Goal: Check status: Check status

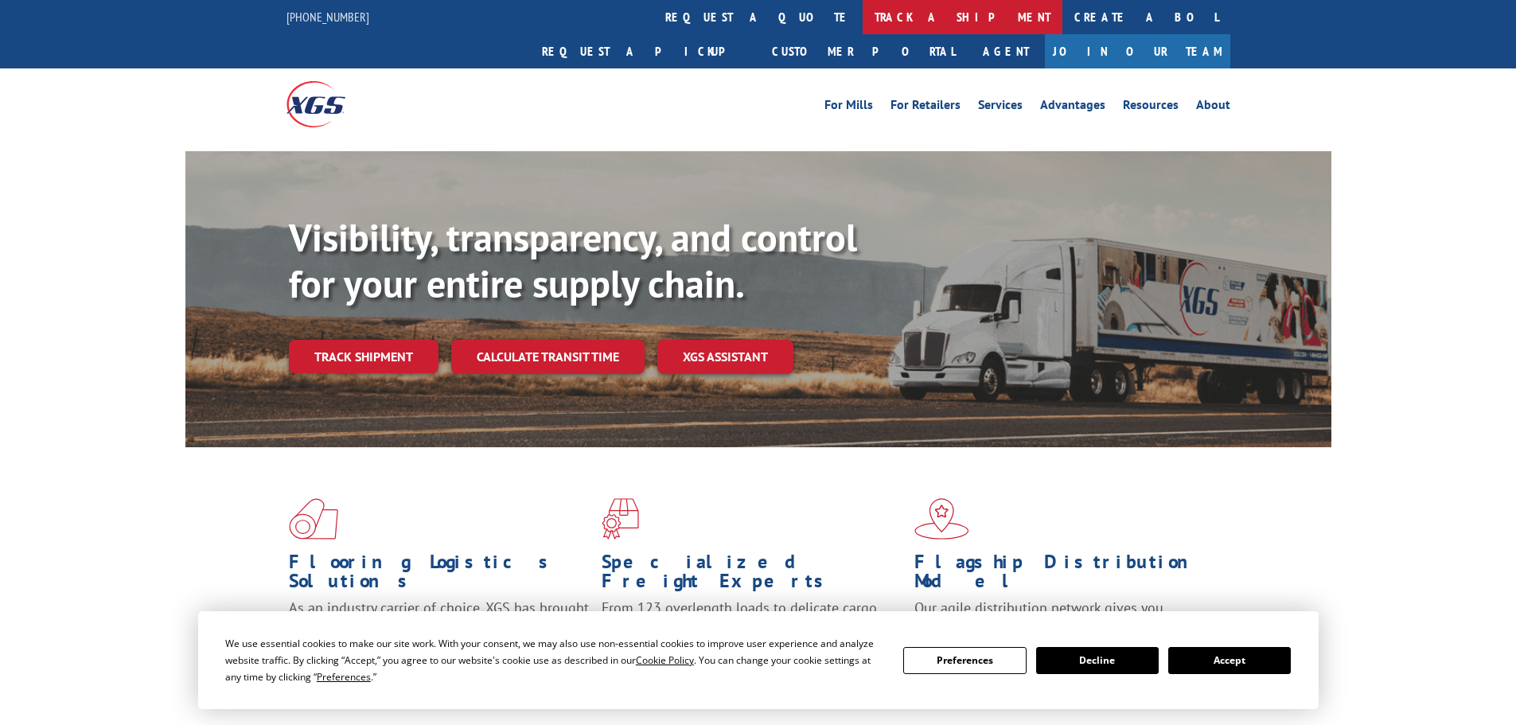
click at [863, 18] on link "track a shipment" at bounding box center [963, 17] width 200 height 34
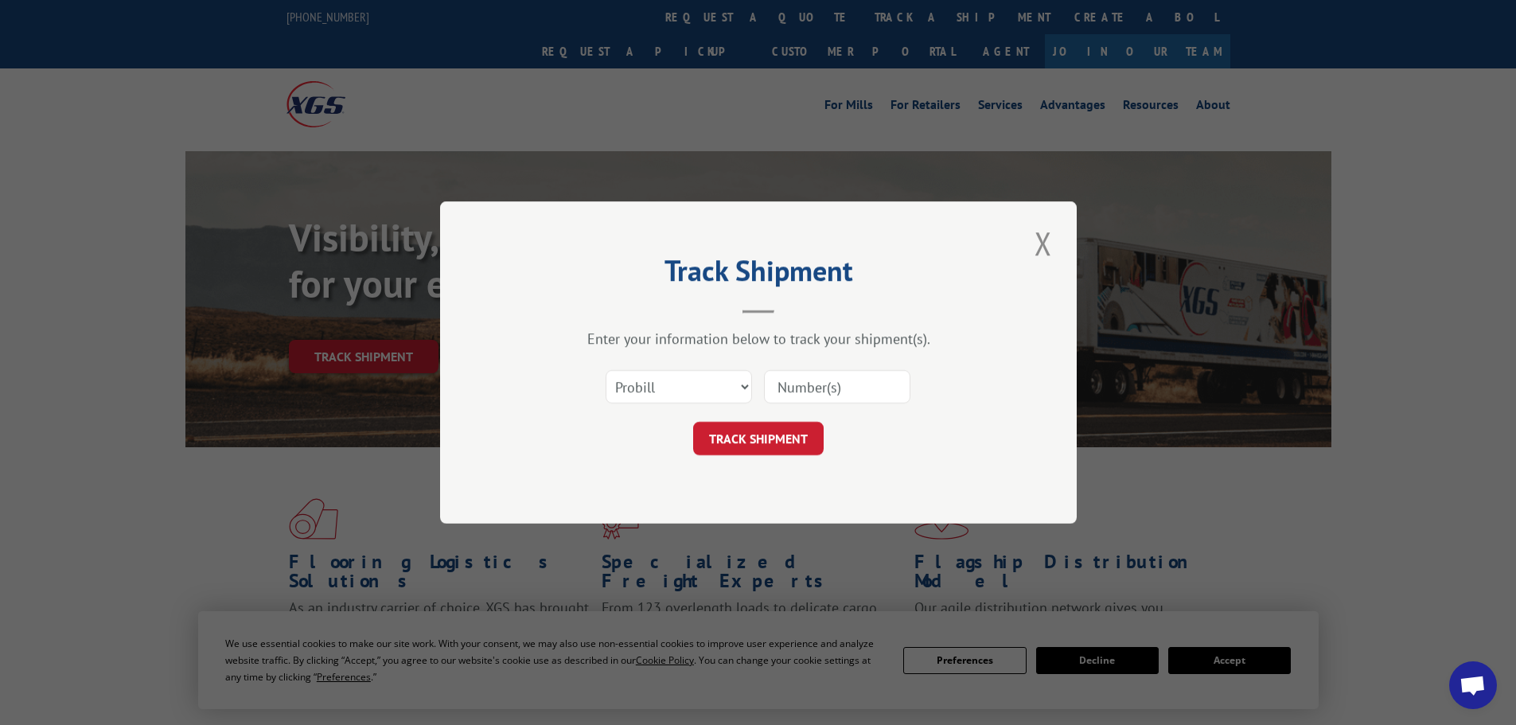
click at [693, 365] on div "Select category... Probill BOL PO" at bounding box center [759, 387] width 478 height 53
drag, startPoint x: 695, startPoint y: 382, endPoint x: 695, endPoint y: 391, distance: 8.8
click at [695, 382] on select "Select category... Probill BOL PO" at bounding box center [679, 386] width 146 height 33
select select "bol"
click at [606, 370] on select "Select category... Probill BOL PO" at bounding box center [679, 386] width 146 height 33
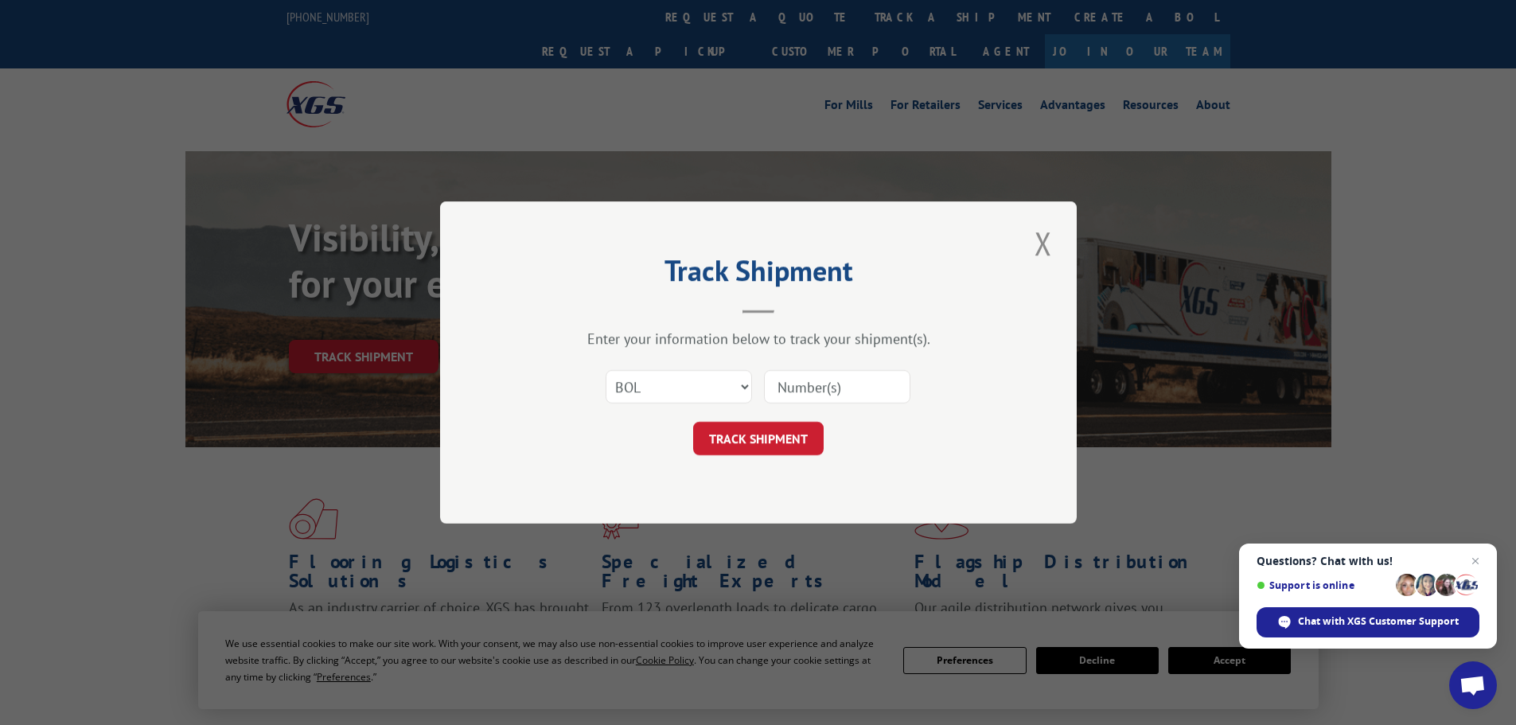
paste input "4904841"
type input "4904841"
click button "TRACK SHIPMENT" at bounding box center [758, 438] width 131 height 33
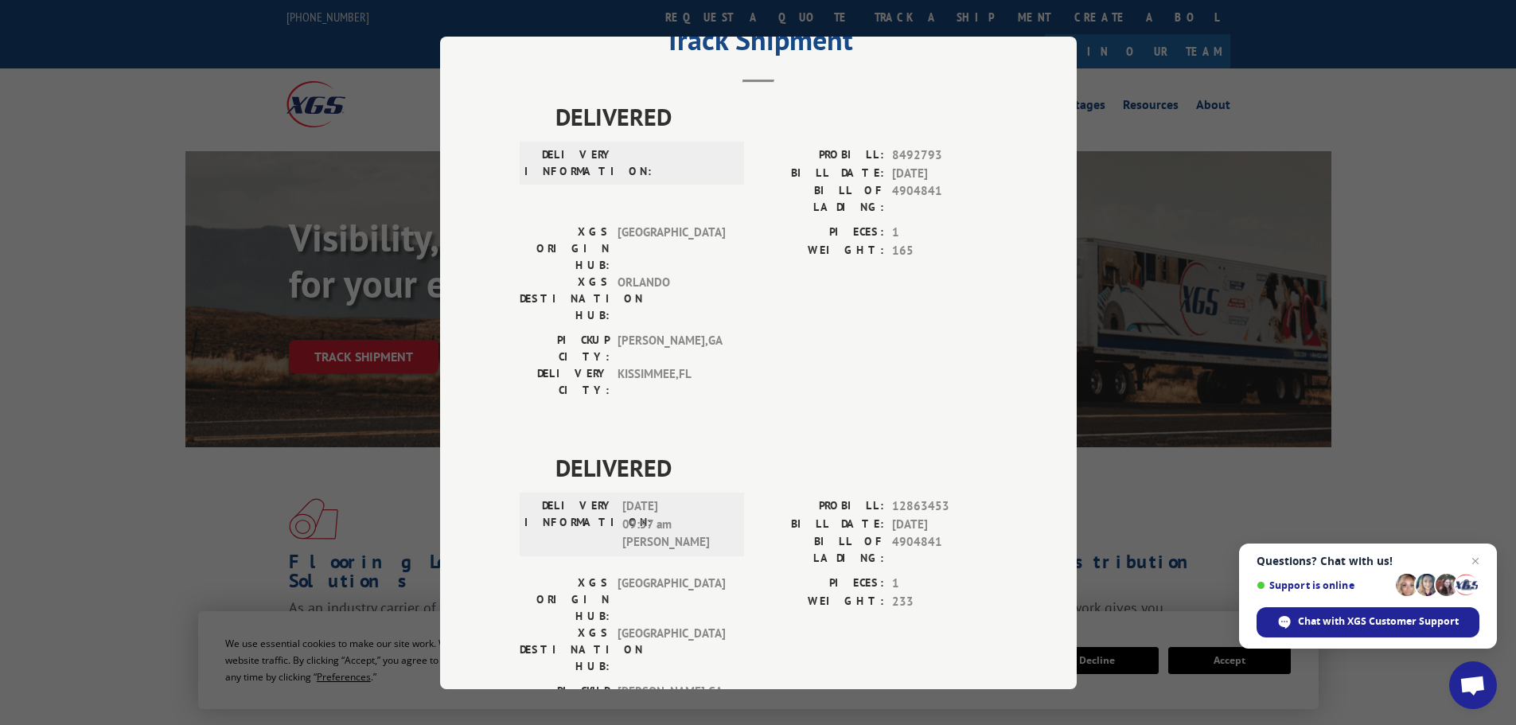
scroll to position [22, 0]
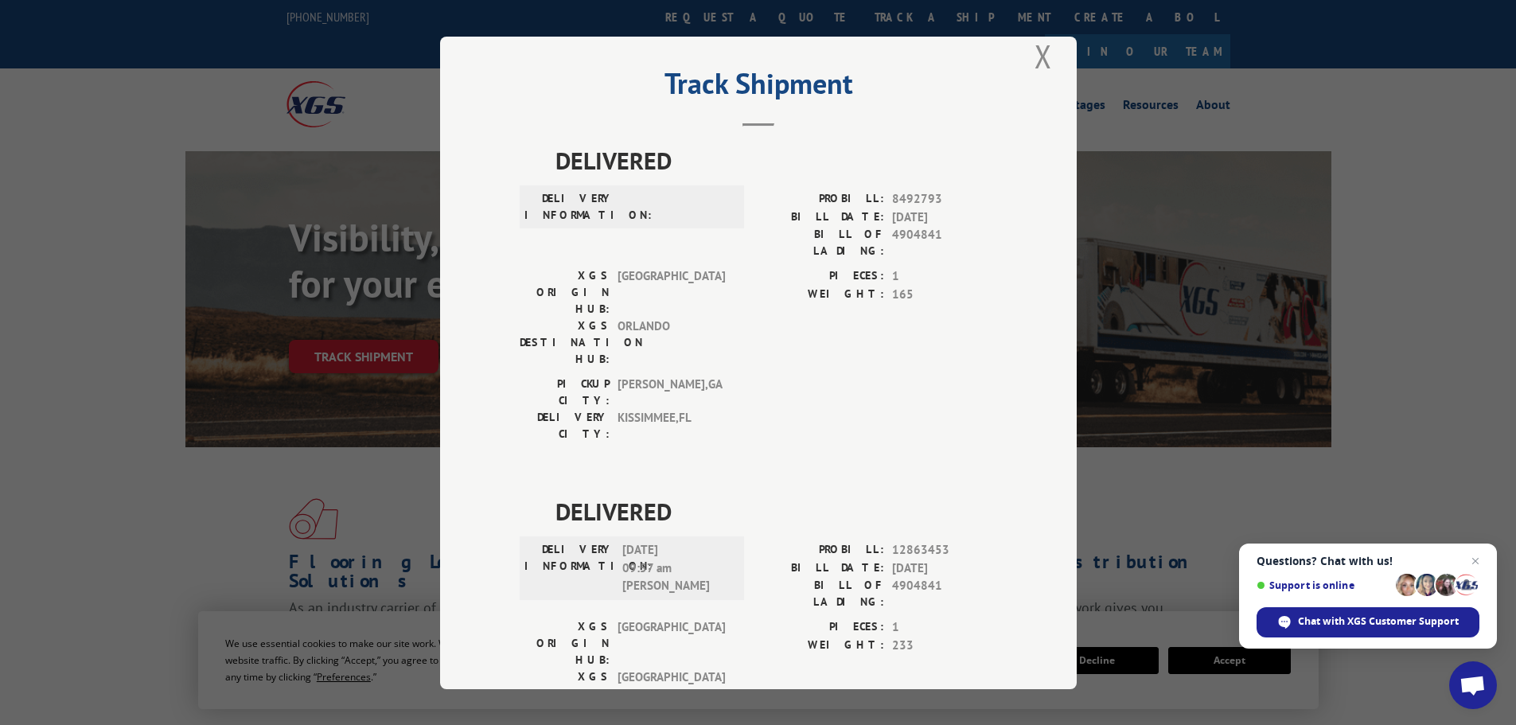
click at [1040, 34] on div "Track Shipment DELIVERED DELIVERY INFORMATION: PROBILL: 8492793 BILL DATE: [DAT…" at bounding box center [758, 362] width 1516 height 725
click at [1030, 59] on button "Close modal" at bounding box center [1043, 56] width 27 height 44
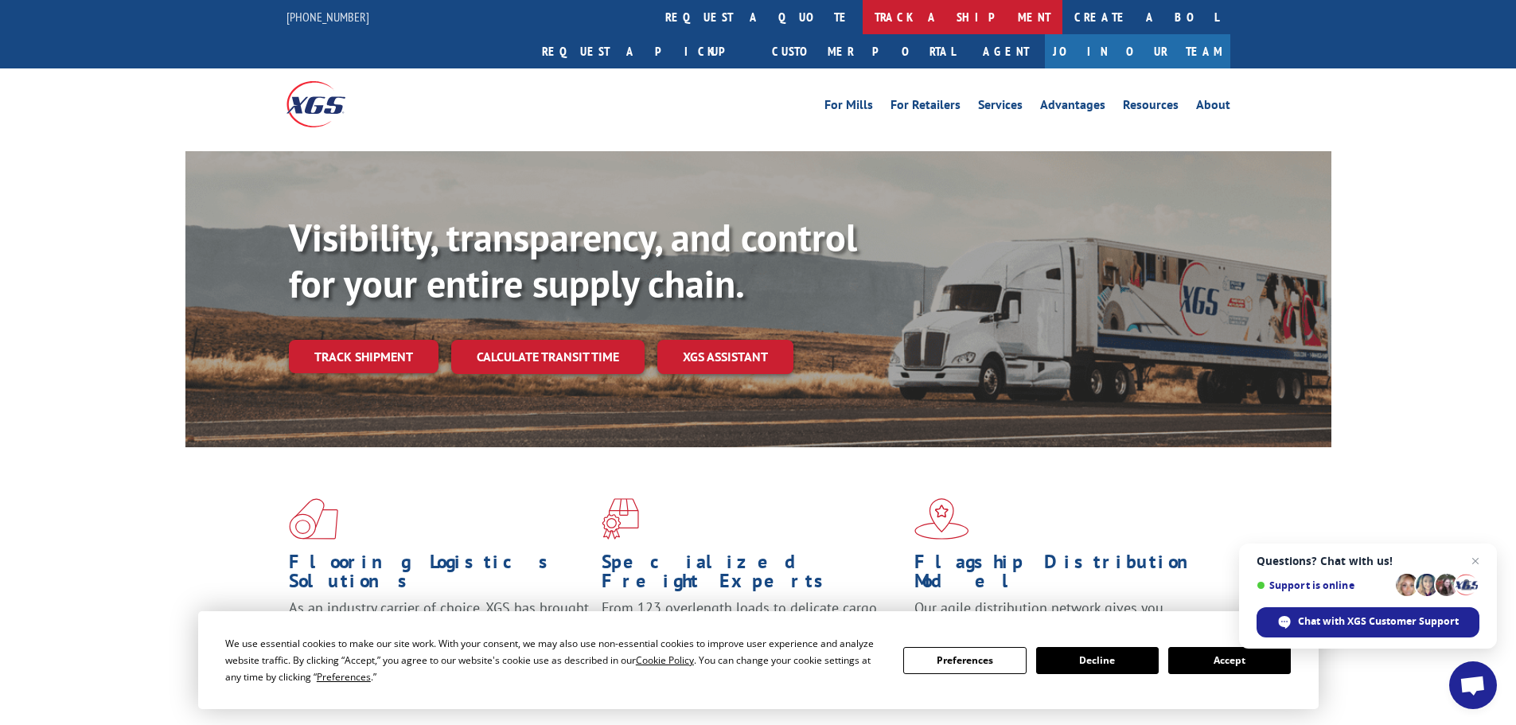
click at [863, 8] on link "track a shipment" at bounding box center [963, 17] width 200 height 34
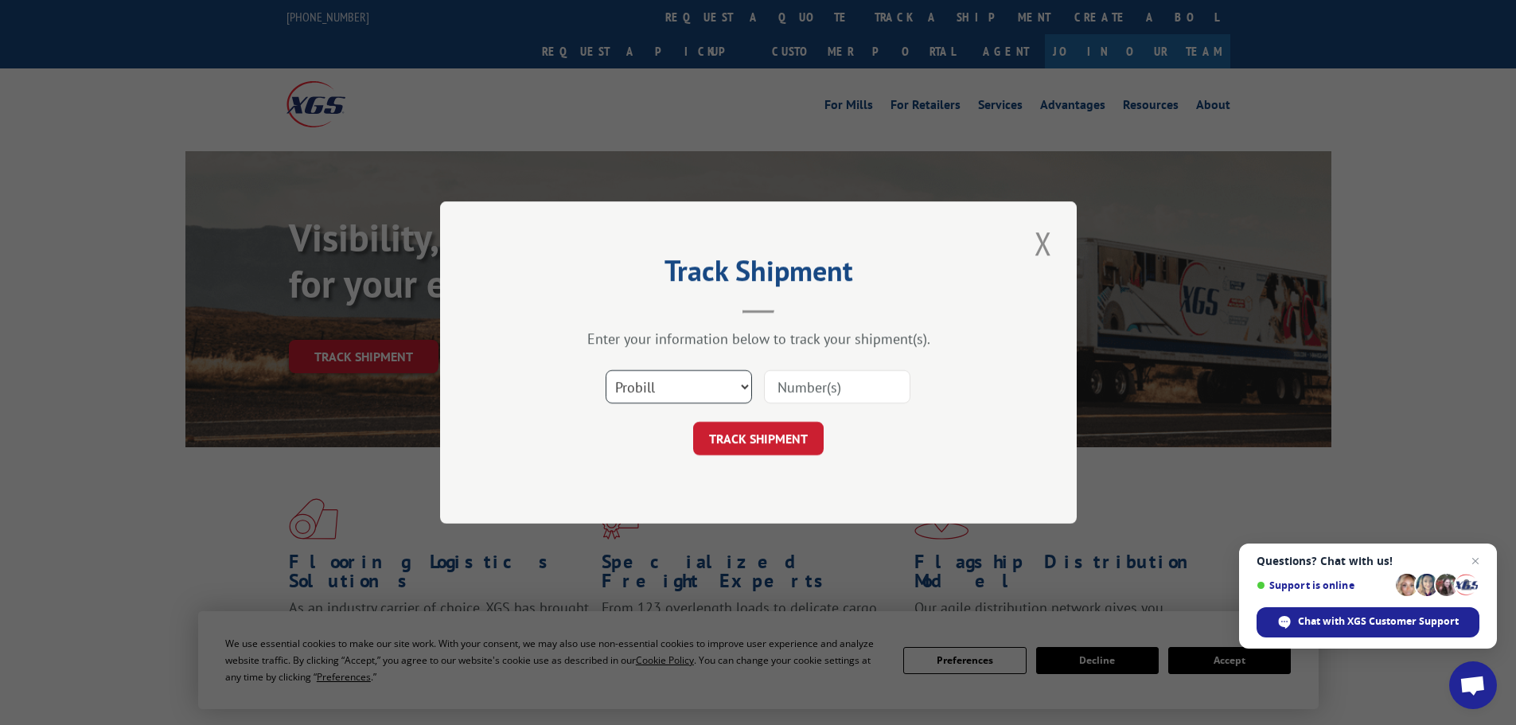
click at [676, 378] on select "Select category... Probill BOL PO" at bounding box center [679, 386] width 146 height 33
select select "bol"
click at [606, 370] on select "Select category... Probill BOL PO" at bounding box center [679, 386] width 146 height 33
paste input "5954018"
type input "5954018"
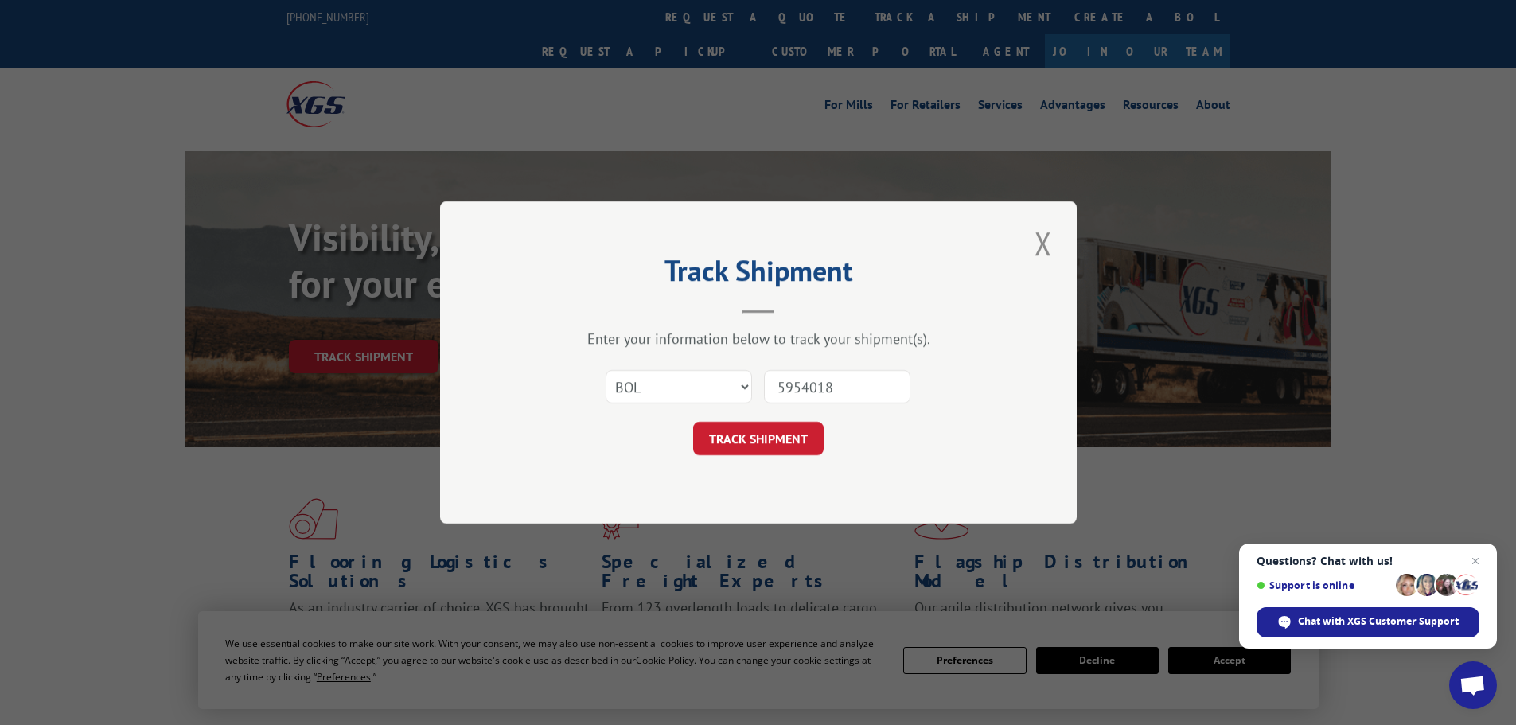
click button "TRACK SHIPMENT" at bounding box center [758, 438] width 131 height 33
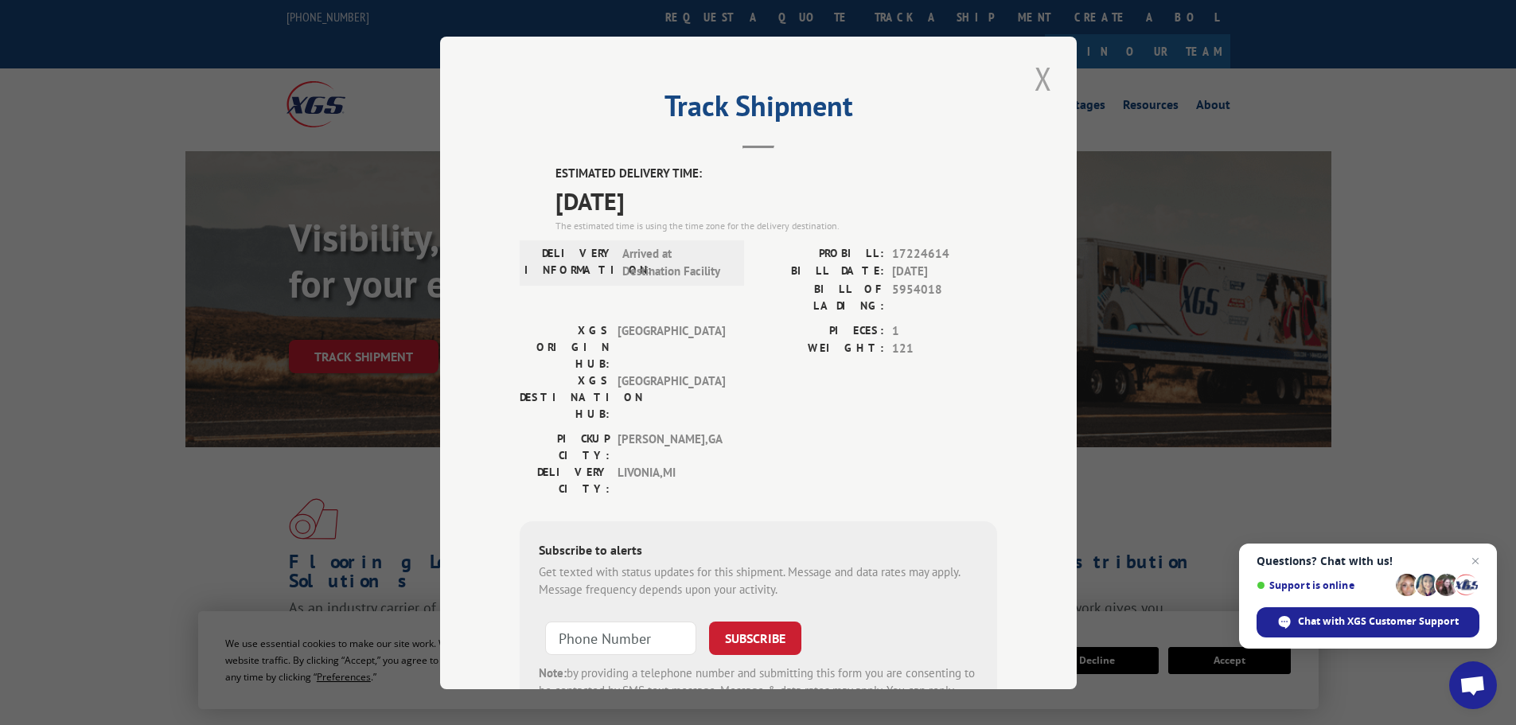
drag, startPoint x: 1032, startPoint y: 80, endPoint x: 848, endPoint y: 66, distance: 185.2
click at [1032, 80] on button "Close modal" at bounding box center [1043, 79] width 27 height 44
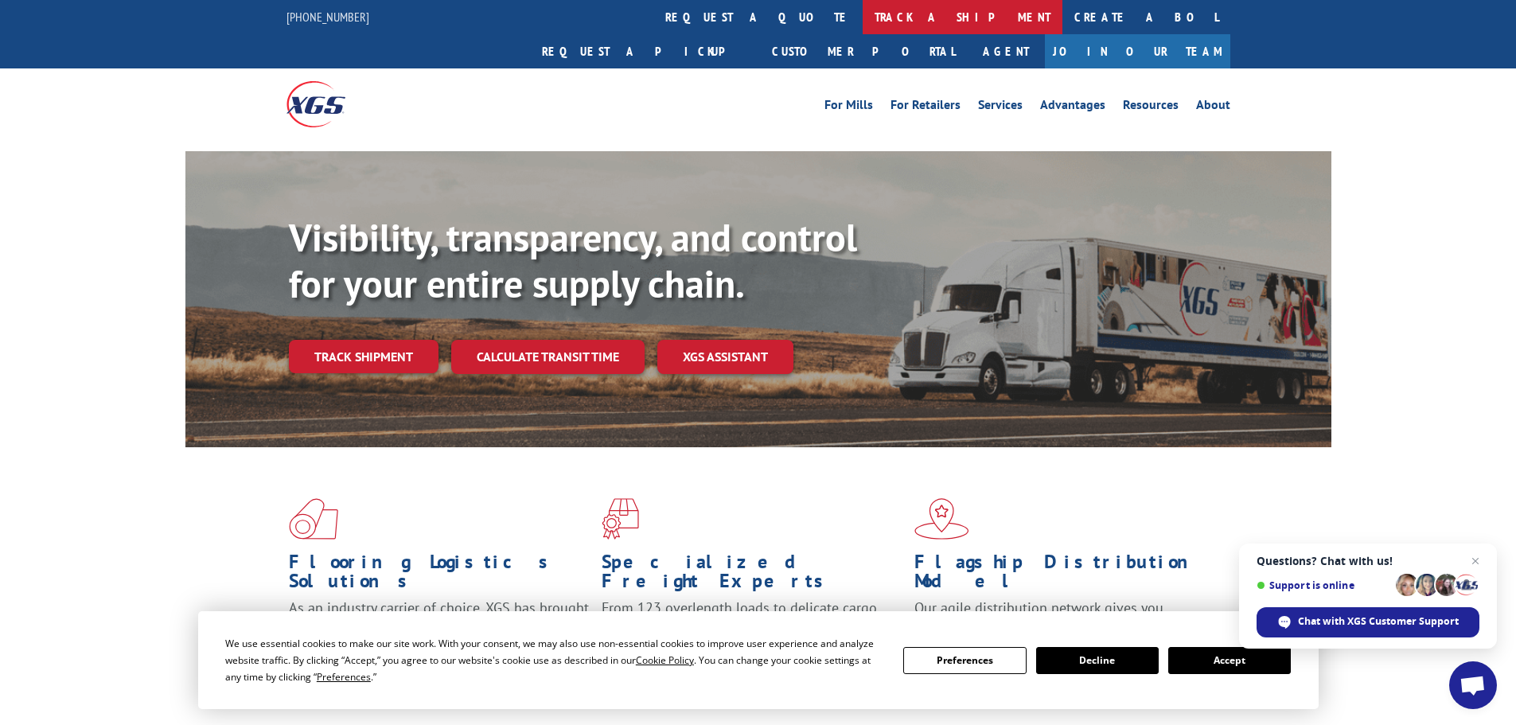
click at [863, 9] on link "track a shipment" at bounding box center [963, 17] width 200 height 34
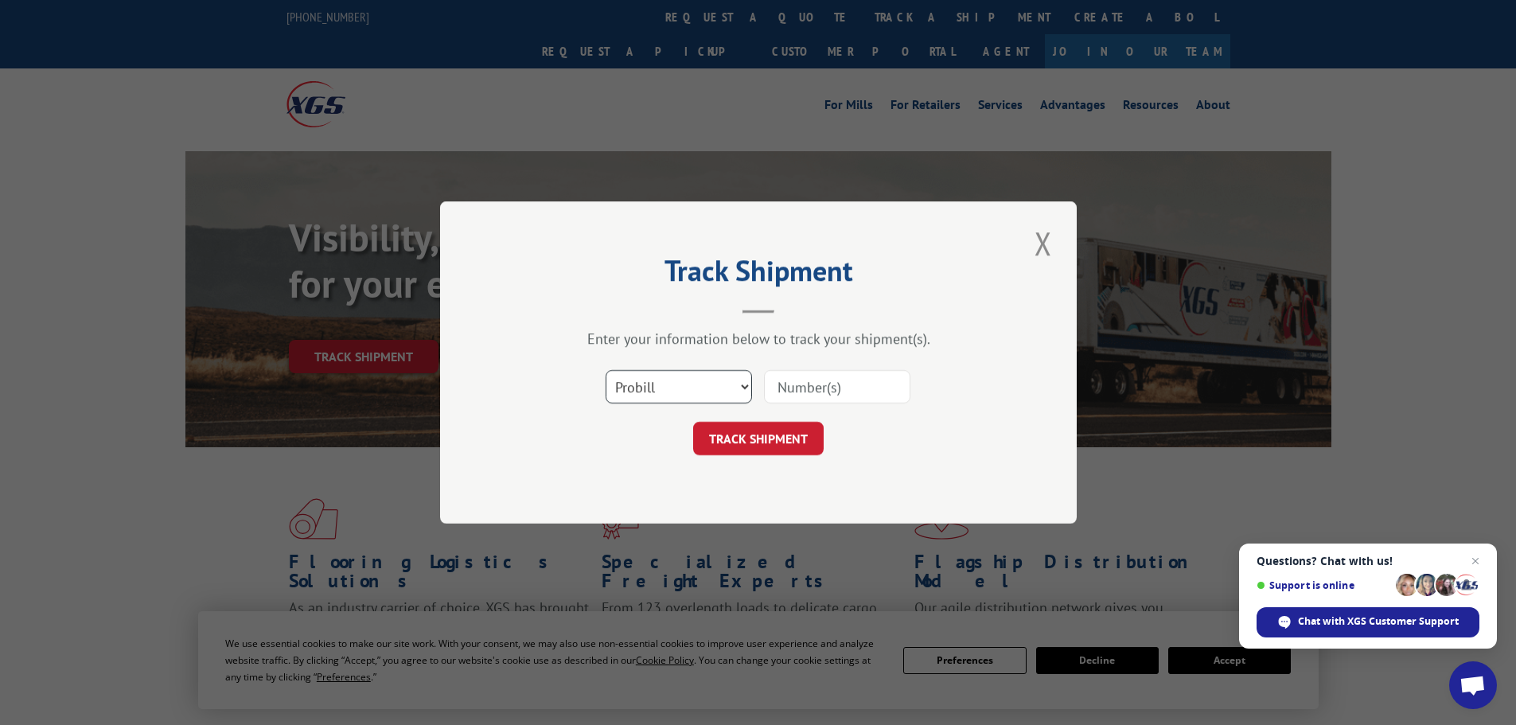
click at [674, 387] on select "Select category... Probill BOL PO" at bounding box center [679, 386] width 146 height 33
click at [606, 370] on select "Select category... Probill BOL PO" at bounding box center [679, 386] width 146 height 33
click at [657, 400] on select "Select category... Probill BOL PO" at bounding box center [679, 386] width 146 height 33
select select "bol"
click at [606, 370] on select "Select category... Probill BOL PO" at bounding box center [679, 386] width 146 height 33
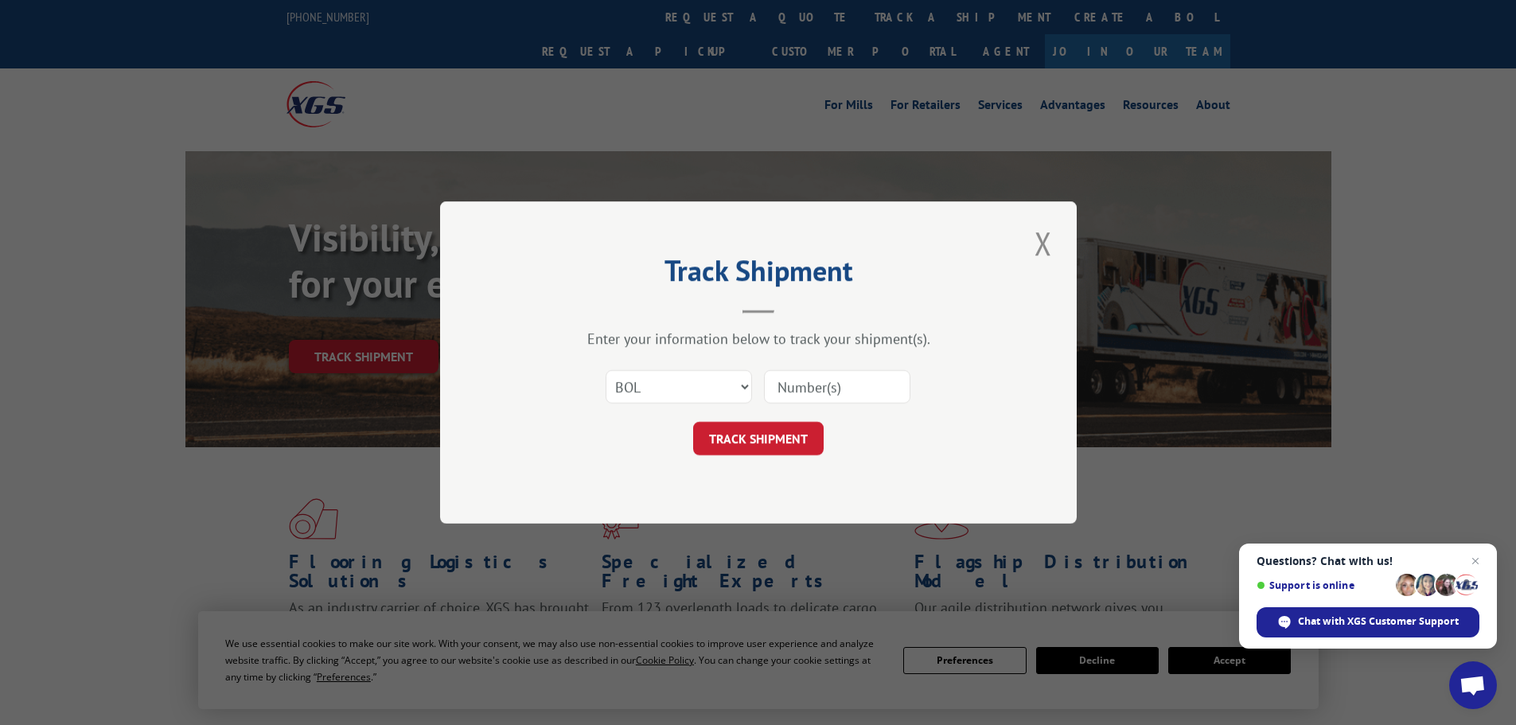
click at [819, 392] on input at bounding box center [837, 386] width 146 height 33
type input "420350"
click at [693, 422] on button "TRACK SHIPMENT" at bounding box center [758, 438] width 131 height 33
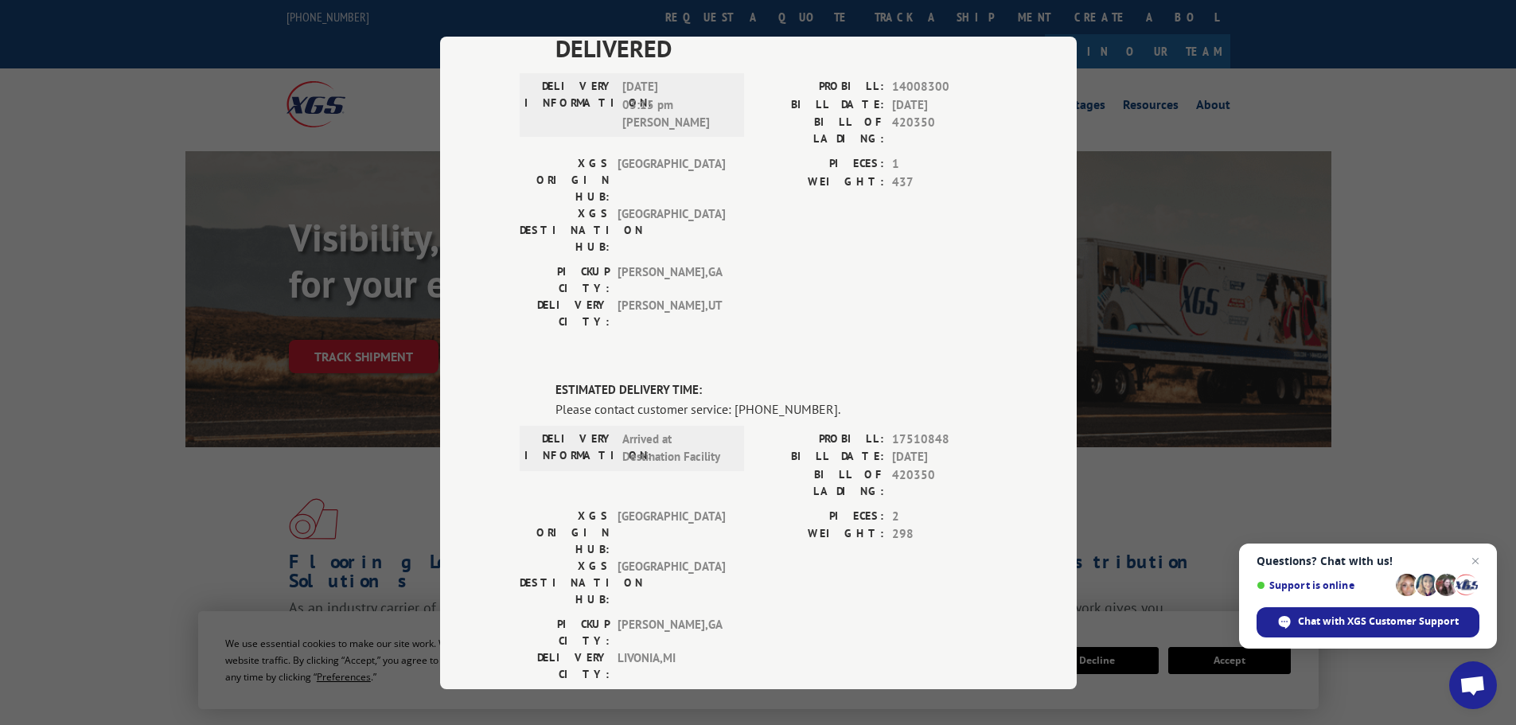
scroll to position [134, 0]
click at [1473, 684] on span "Open chat" at bounding box center [1473, 687] width 26 height 22
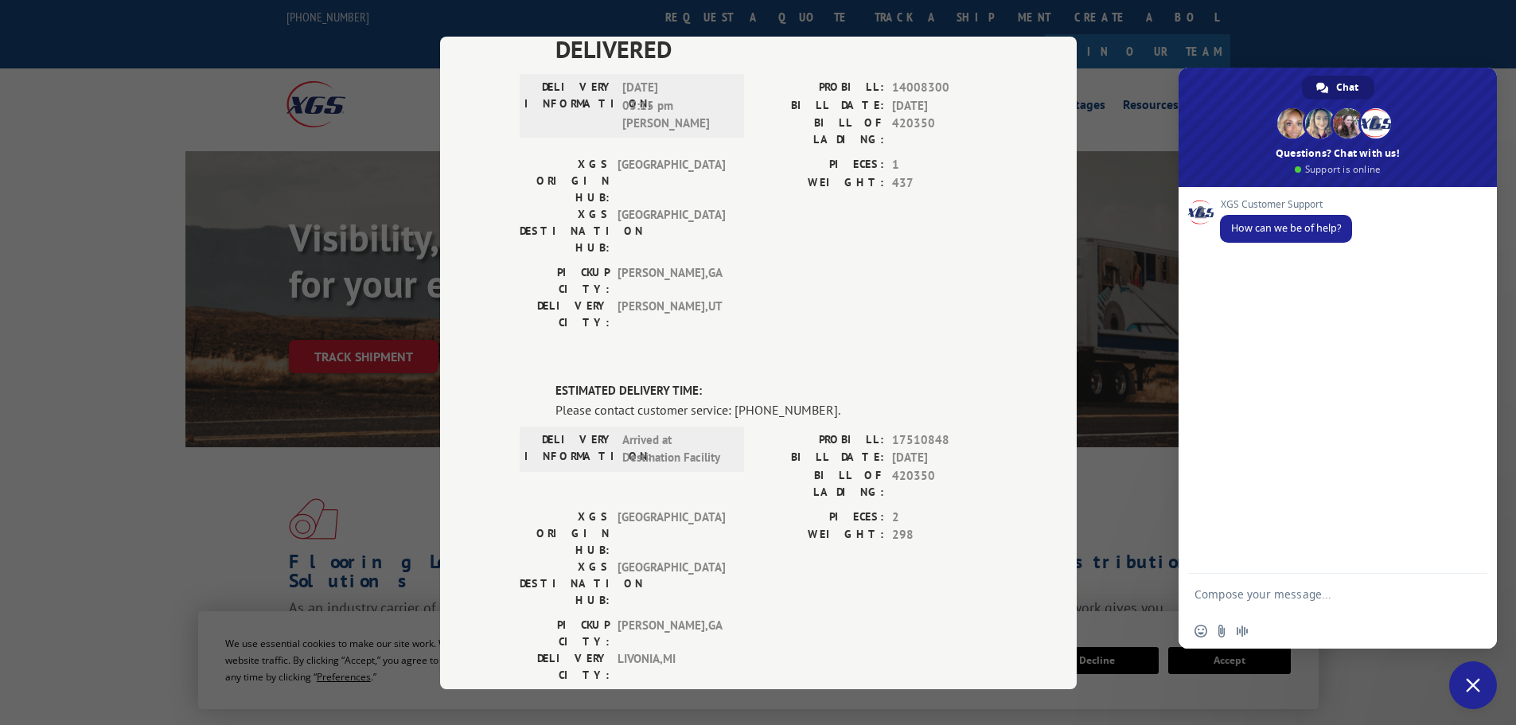
click at [1303, 593] on textarea "Compose your message..." at bounding box center [1322, 594] width 255 height 40
type textarea "CAN i GET AN UPDATE ON THIS BOL 420350"
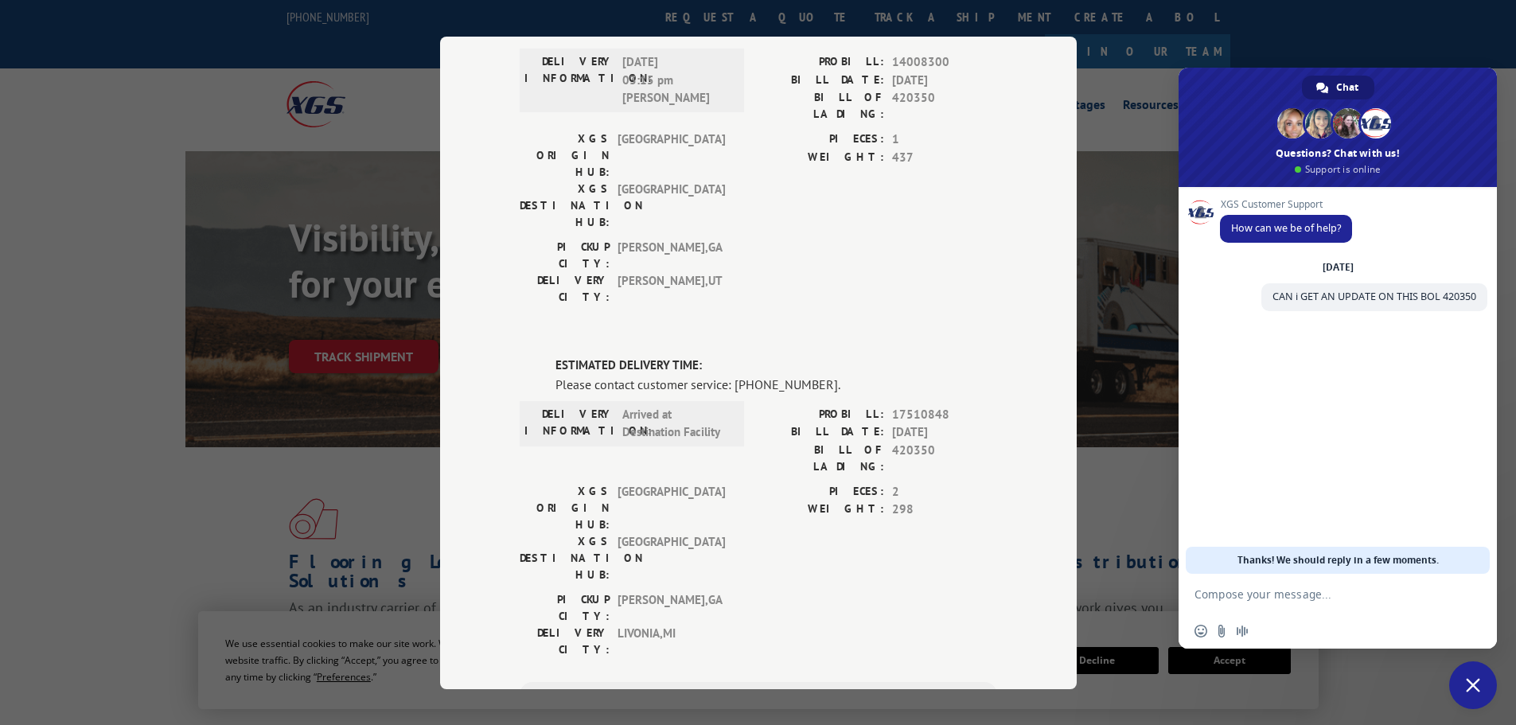
scroll to position [0, 0]
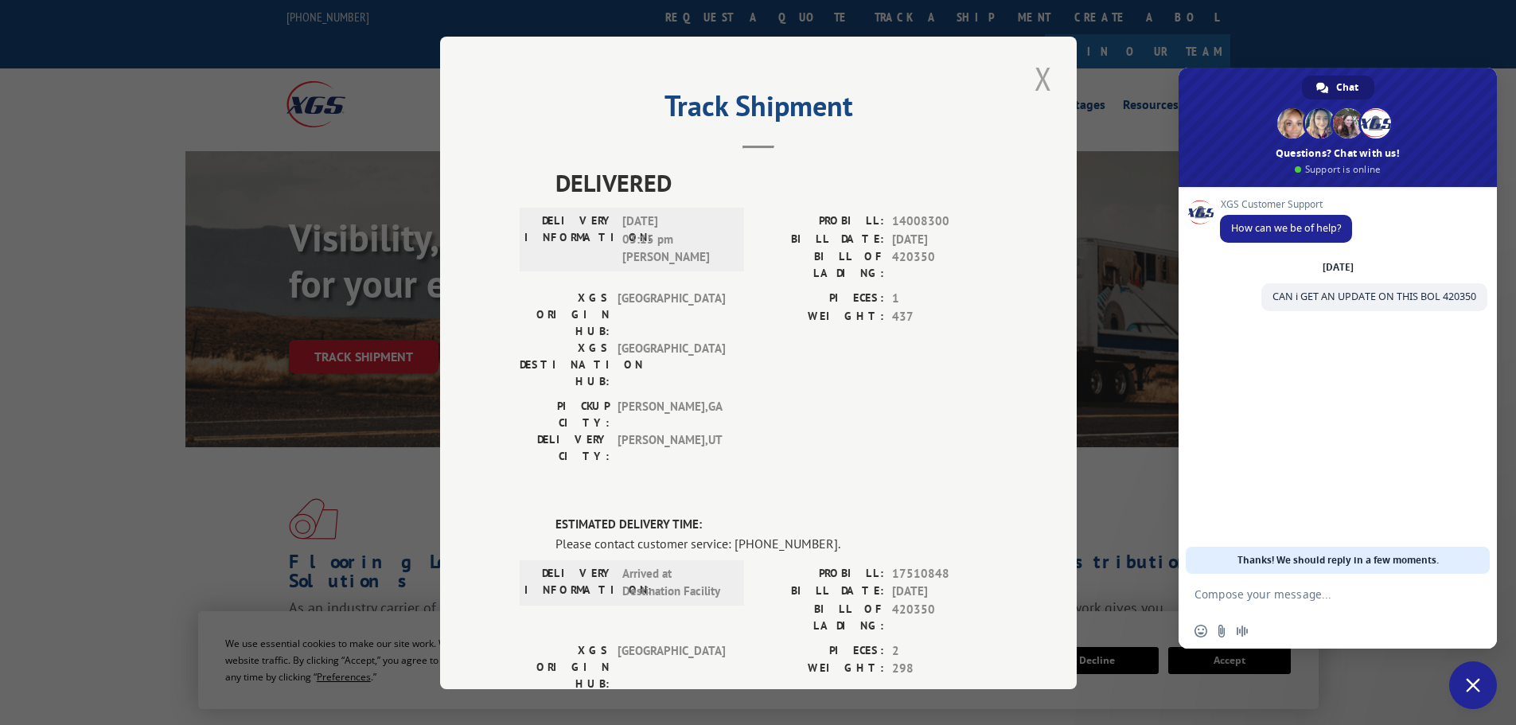
click at [1048, 83] on button "Close modal" at bounding box center [1043, 79] width 27 height 44
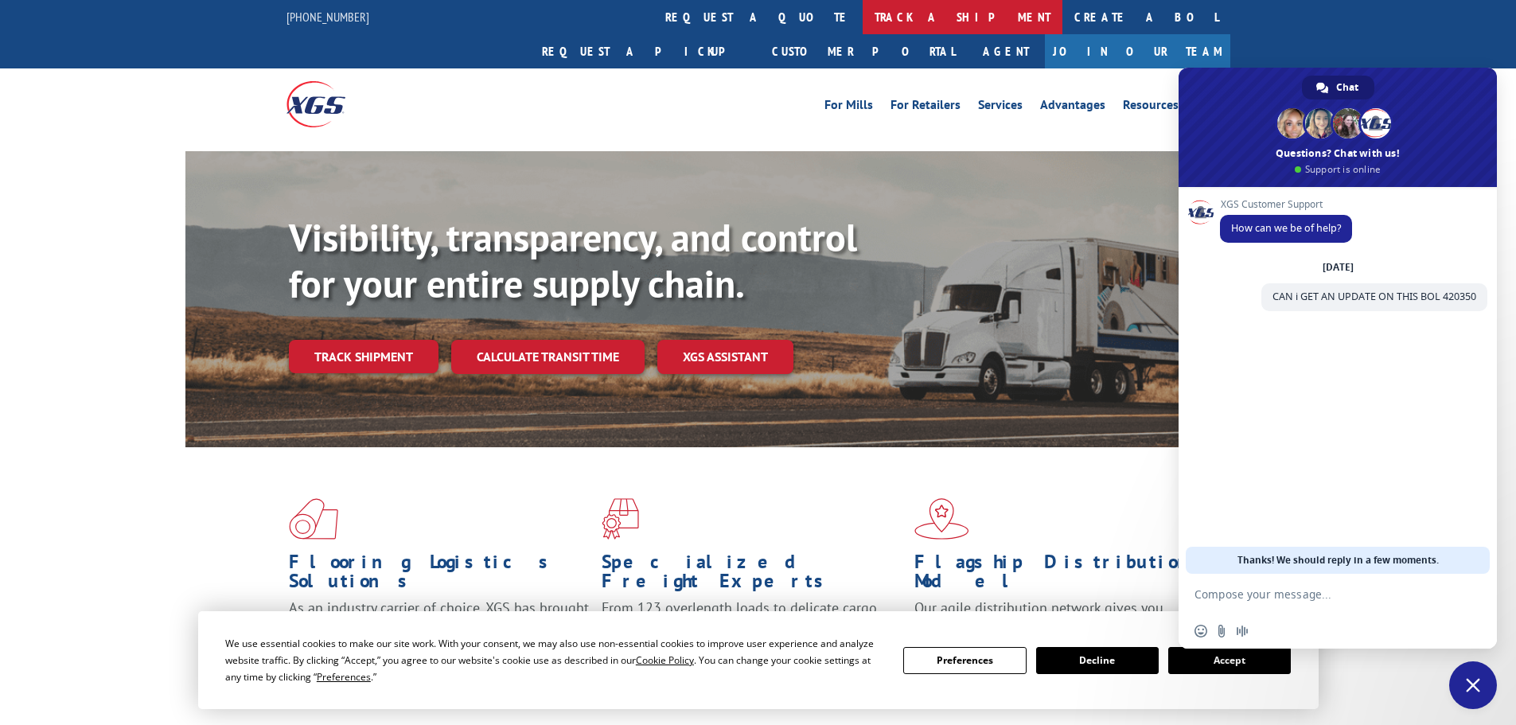
click at [863, 29] on link "track a shipment" at bounding box center [963, 17] width 200 height 34
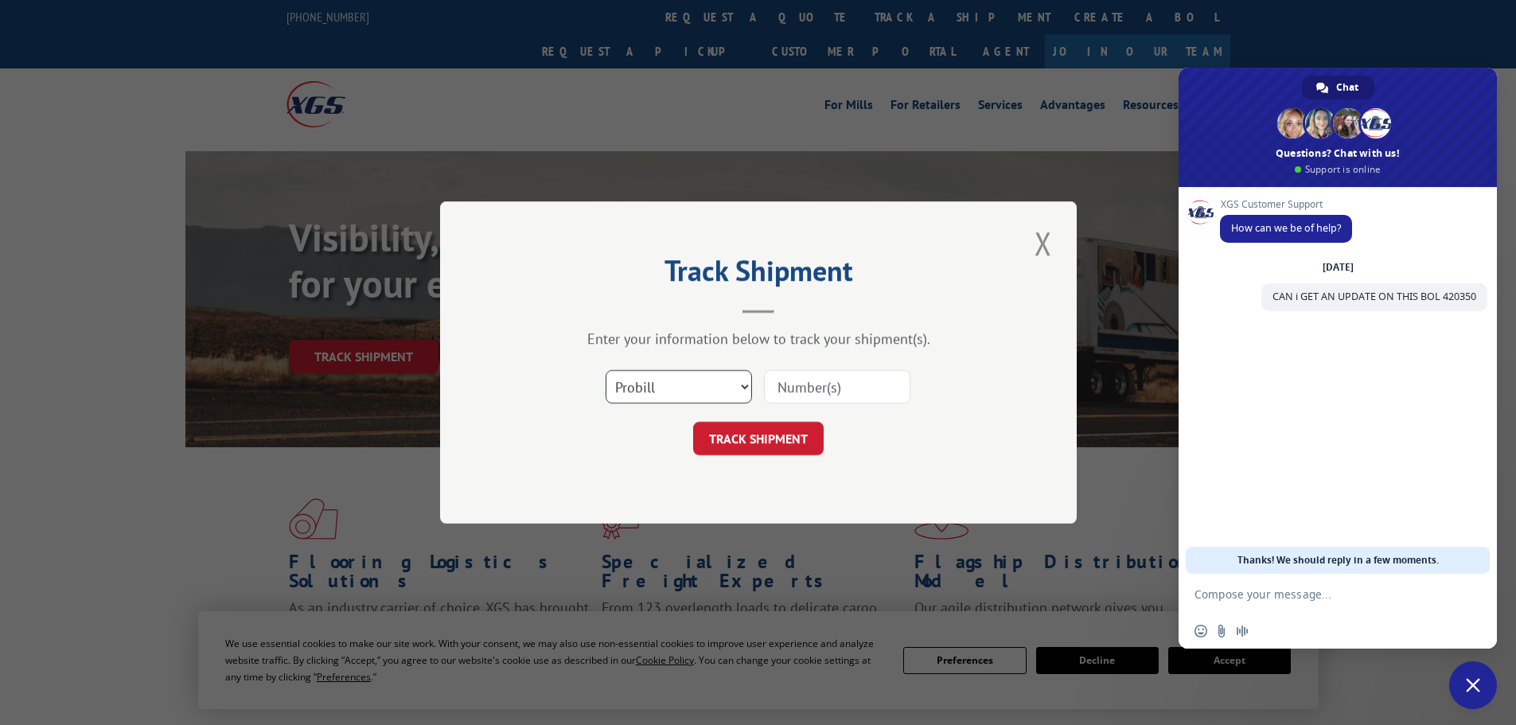
click at [695, 381] on select "Select category... Probill BOL PO" at bounding box center [679, 386] width 146 height 33
select select "bol"
click at [606, 370] on select "Select category... Probill BOL PO" at bounding box center [679, 386] width 146 height 33
click at [848, 391] on input at bounding box center [837, 386] width 146 height 33
type input "4860156"
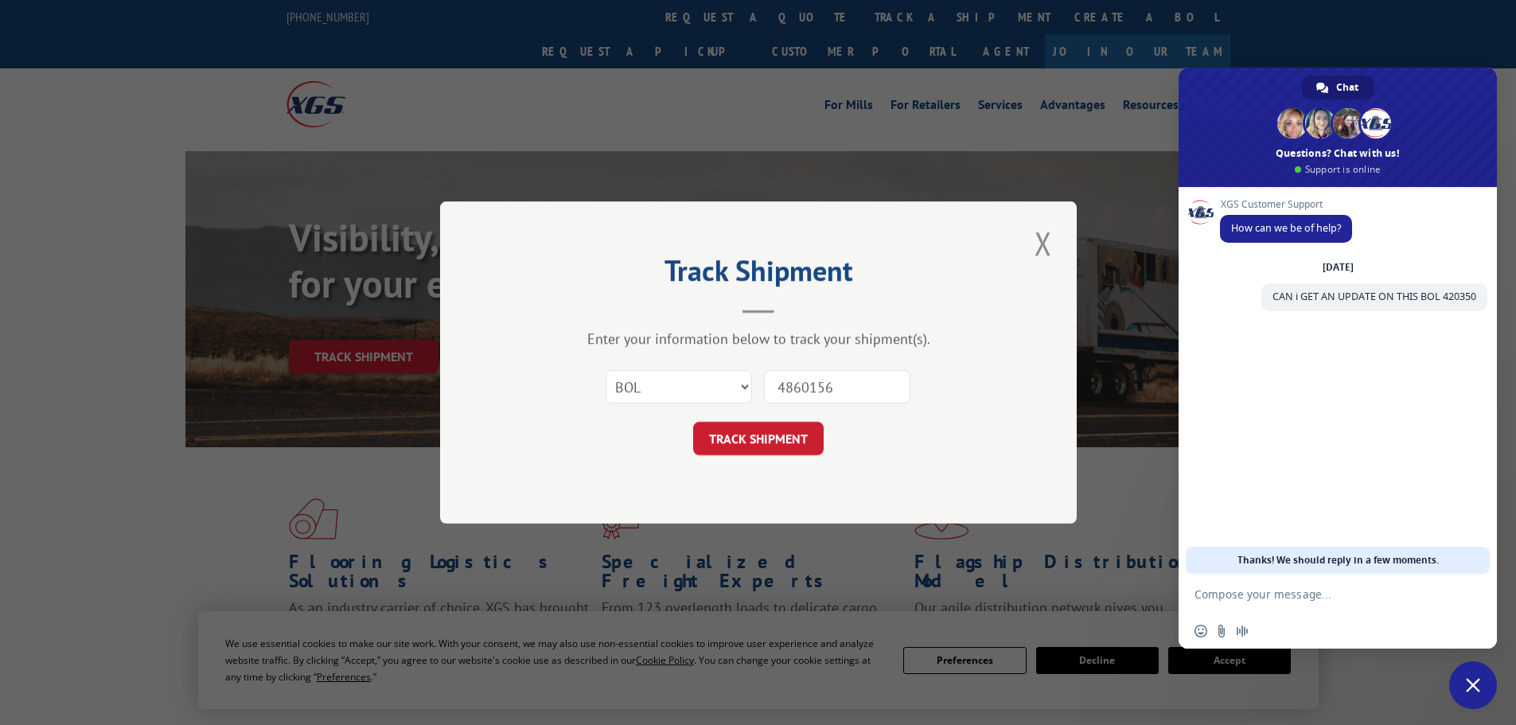
click button "TRACK SHIPMENT" at bounding box center [758, 438] width 131 height 33
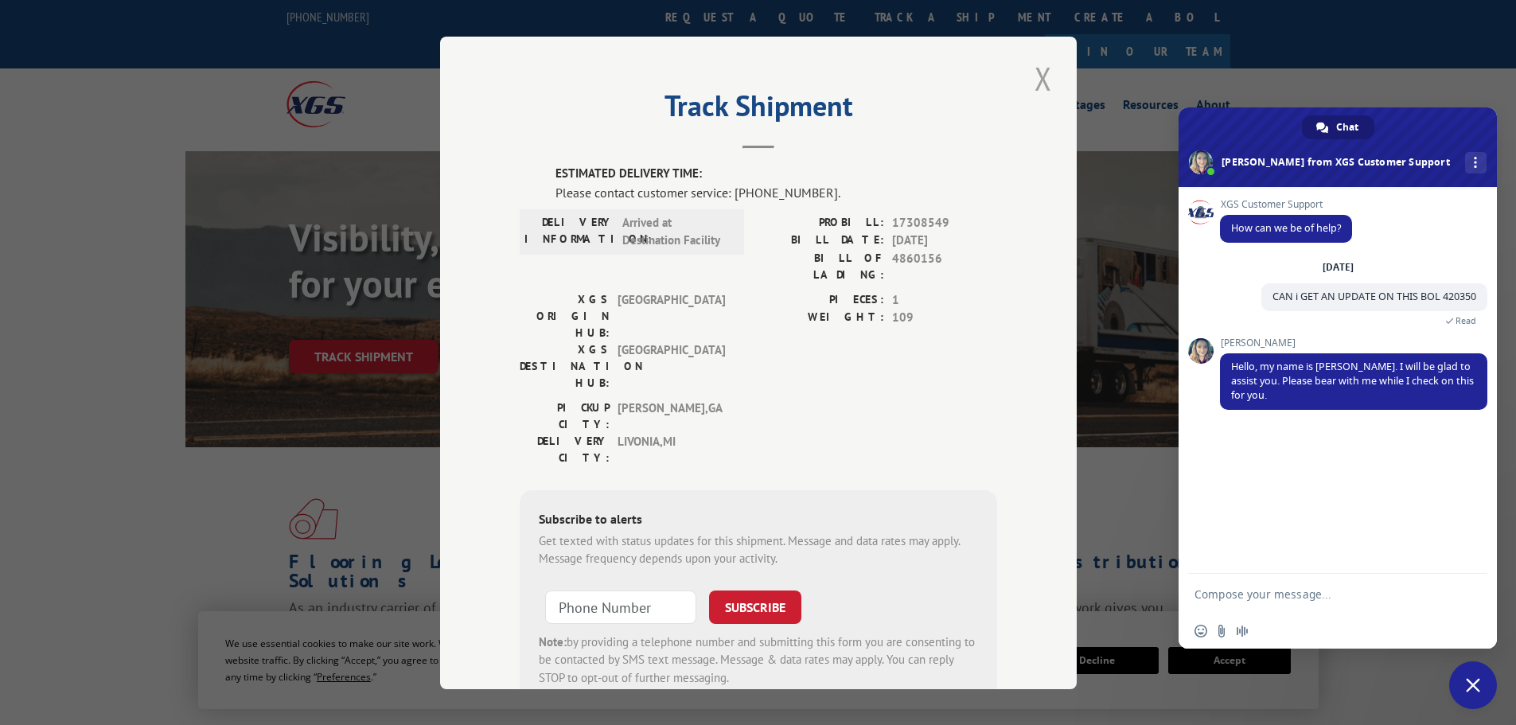
click at [1045, 65] on button "Close modal" at bounding box center [1043, 79] width 27 height 44
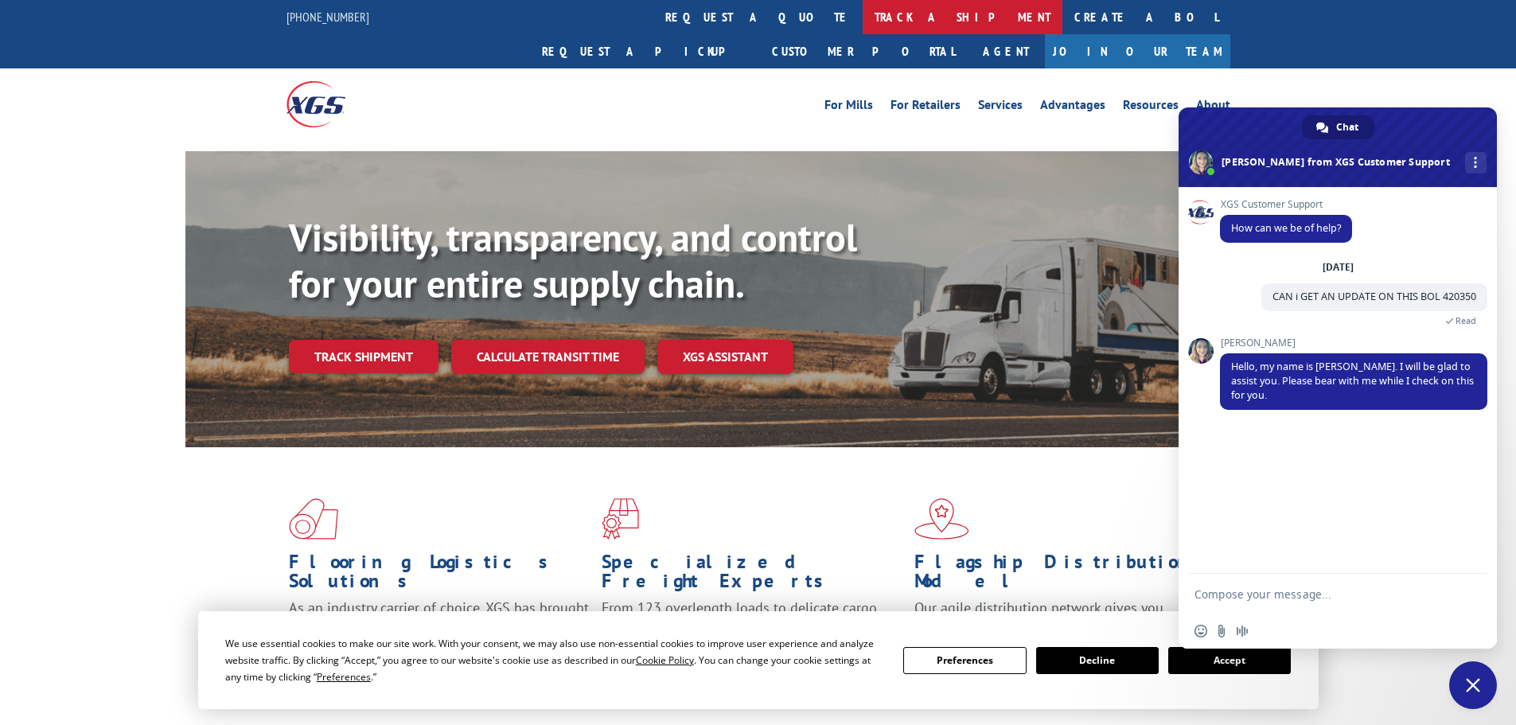
click at [863, 23] on link "track a shipment" at bounding box center [963, 17] width 200 height 34
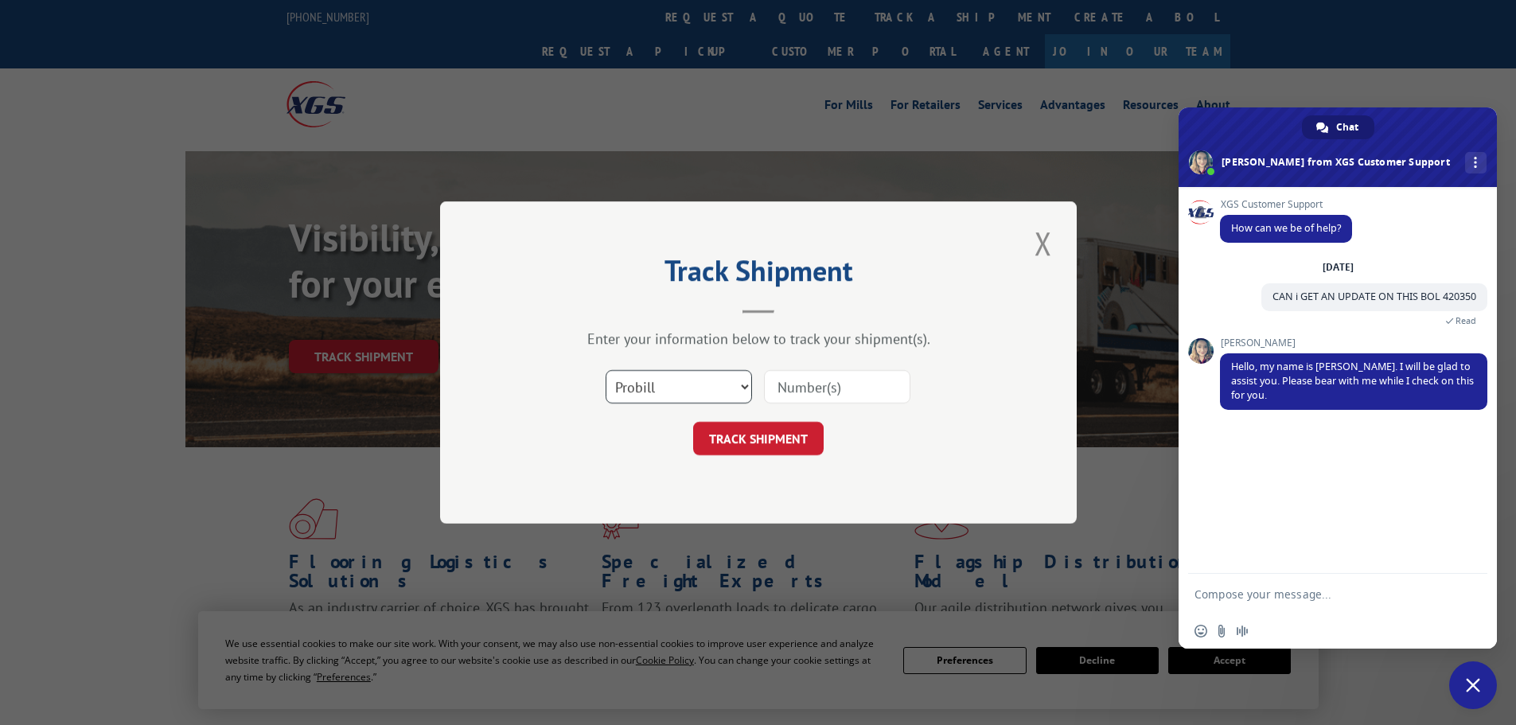
click at [708, 394] on select "Select category... Probill BOL PO" at bounding box center [679, 386] width 146 height 33
select select "bol"
click at [606, 370] on select "Select category... Probill BOL PO" at bounding box center [679, 386] width 146 height 33
click at [801, 384] on input at bounding box center [837, 386] width 146 height 33
type input "426390"
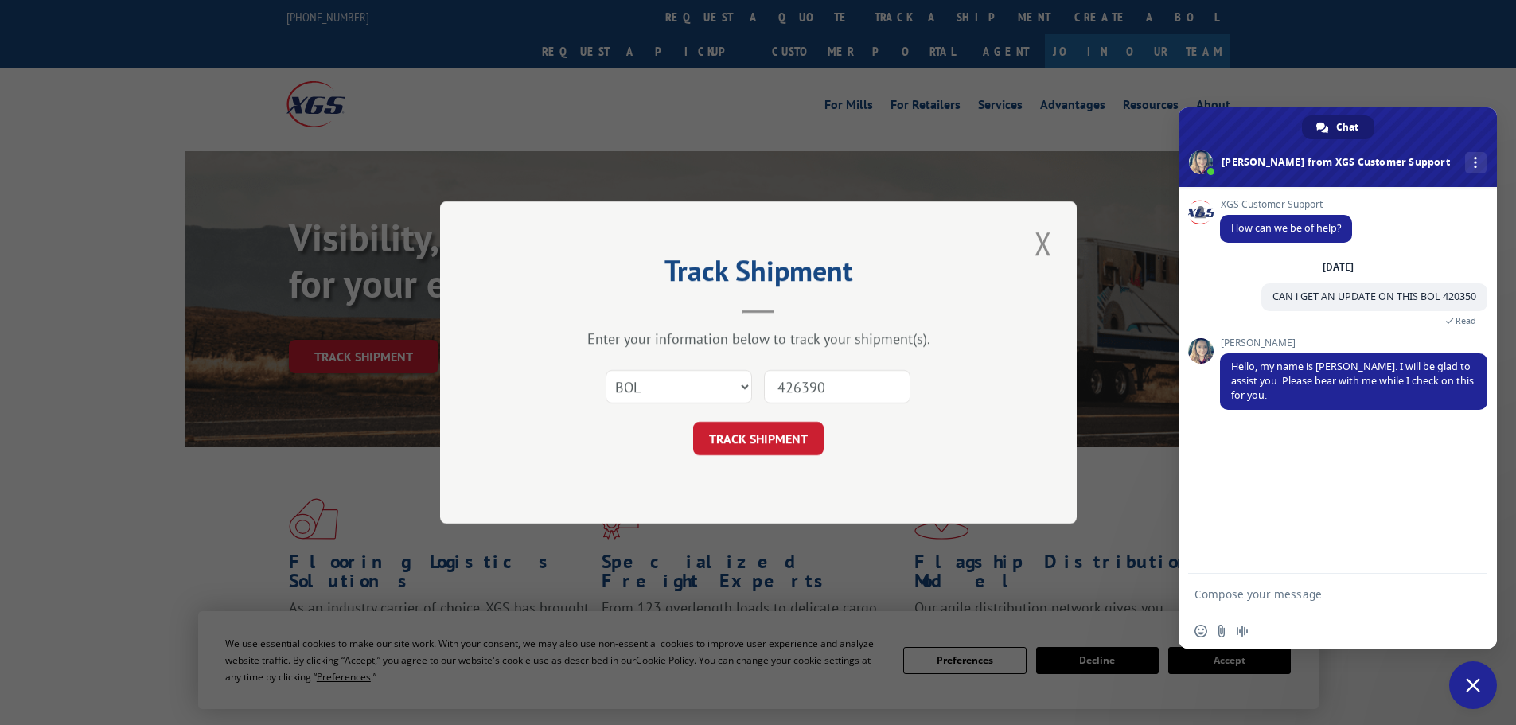
click at [693, 422] on button "TRACK SHIPMENT" at bounding box center [758, 438] width 131 height 33
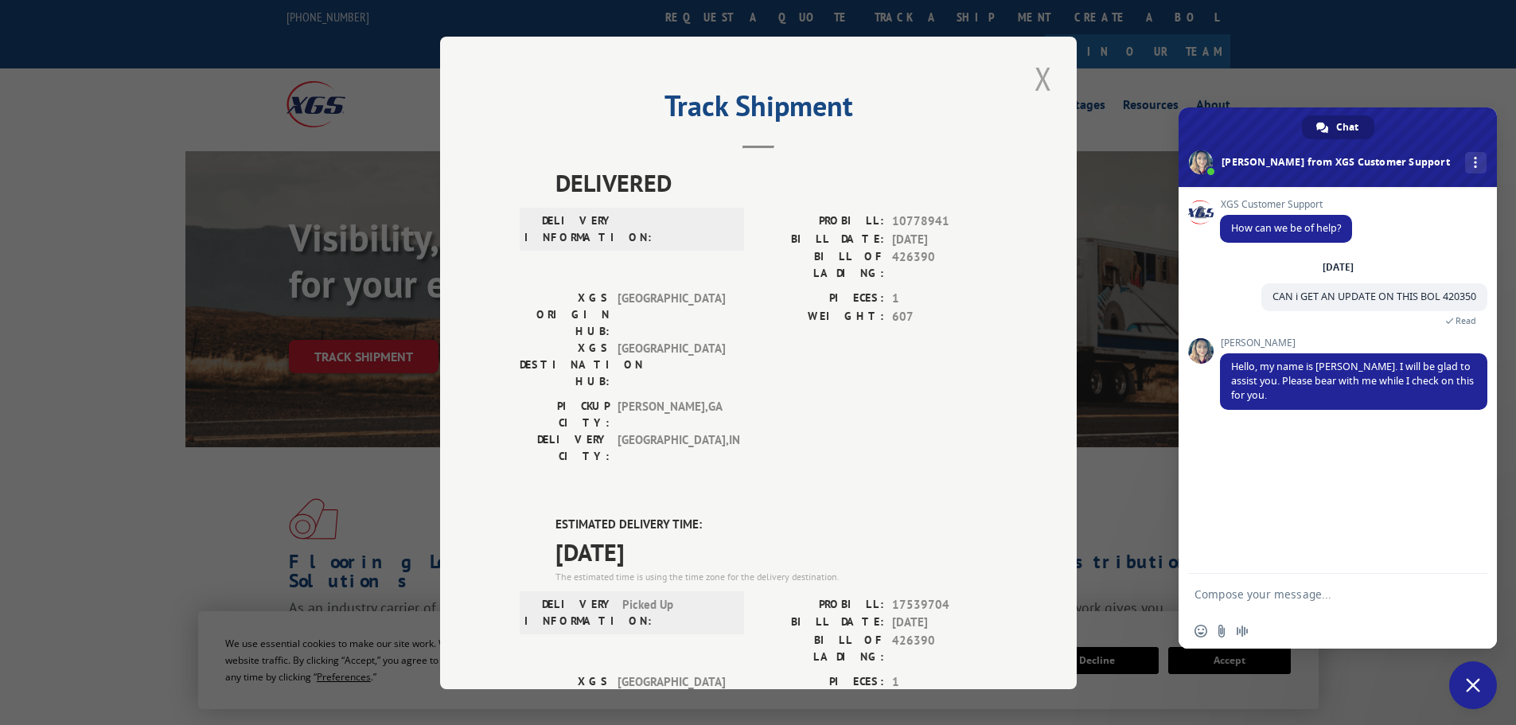
click at [1039, 80] on button "Close modal" at bounding box center [1043, 79] width 27 height 44
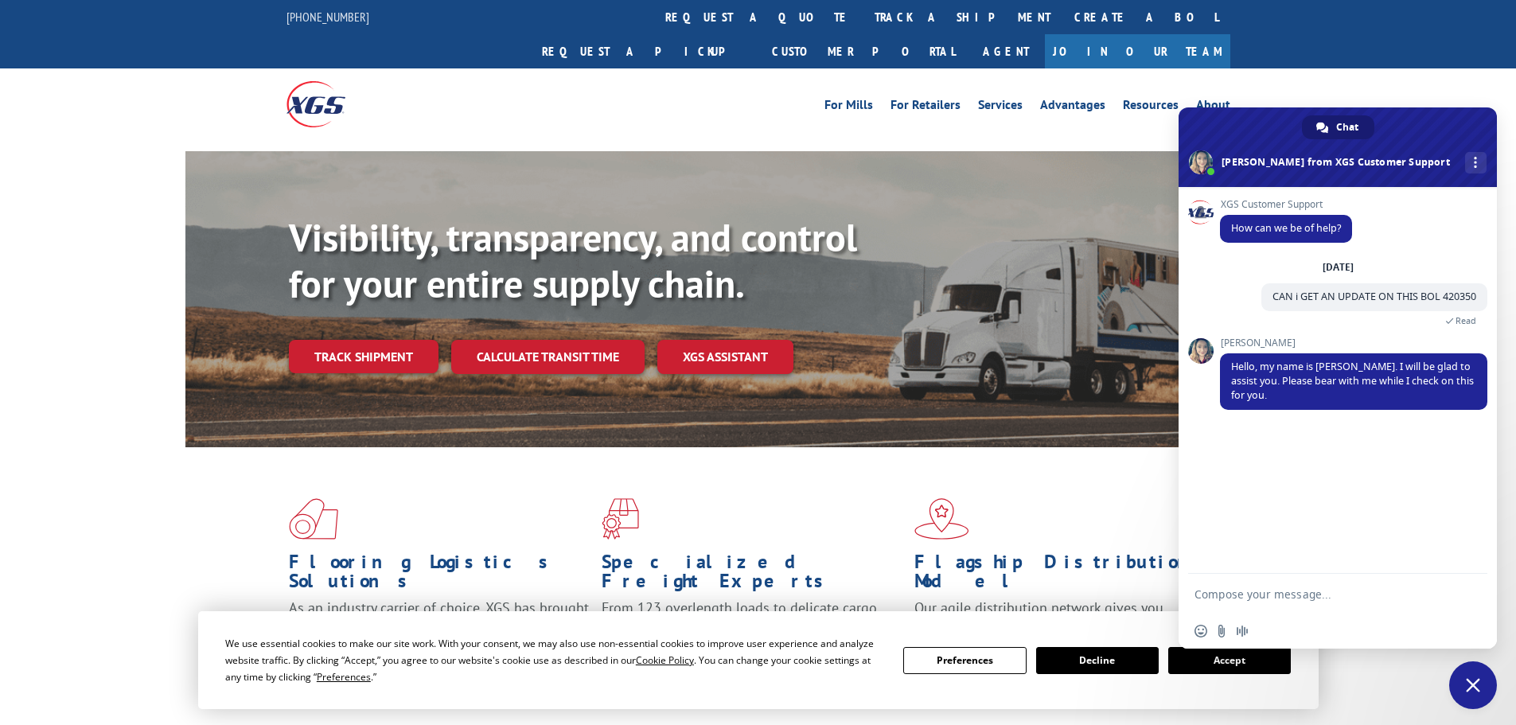
click at [1349, 612] on textarea "Compose your message..." at bounding box center [1322, 594] width 255 height 40
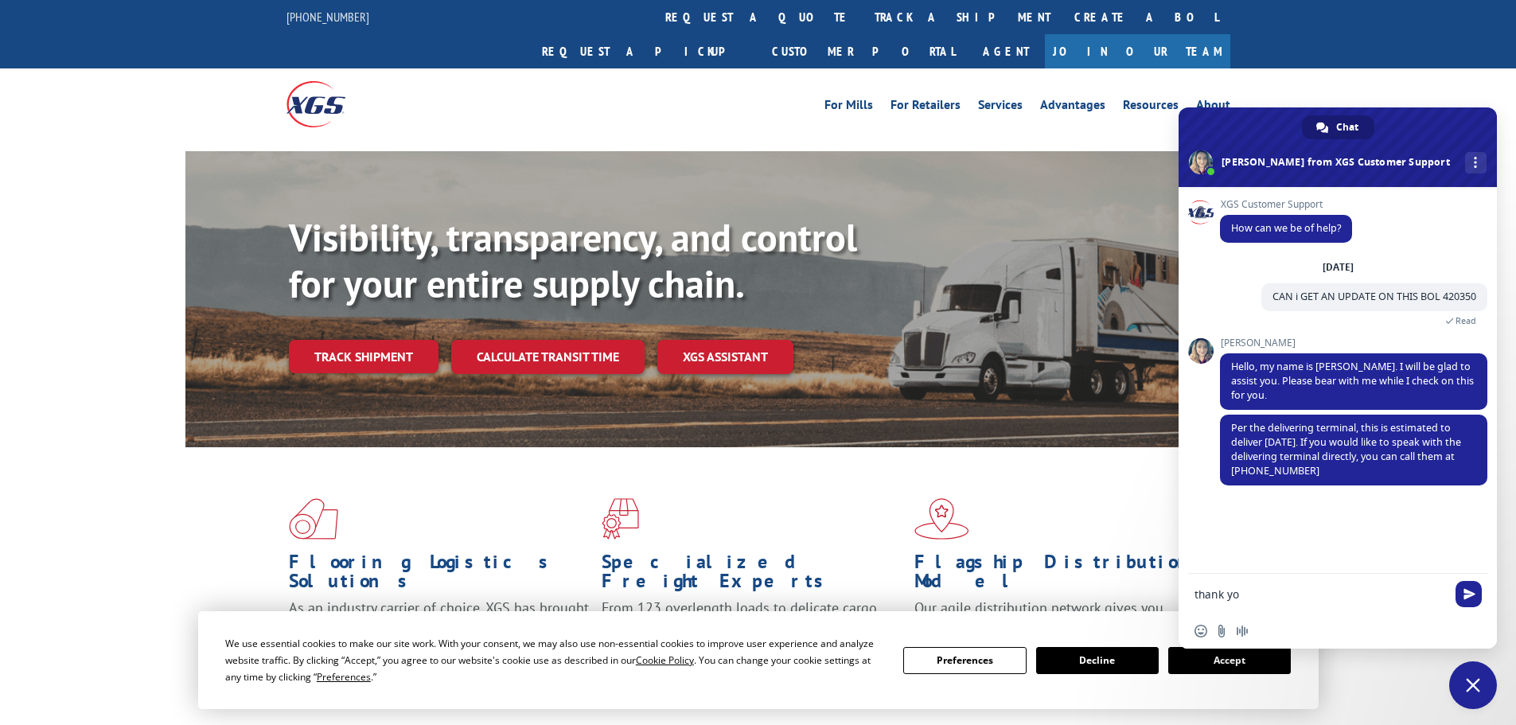
type textarea "thank you"
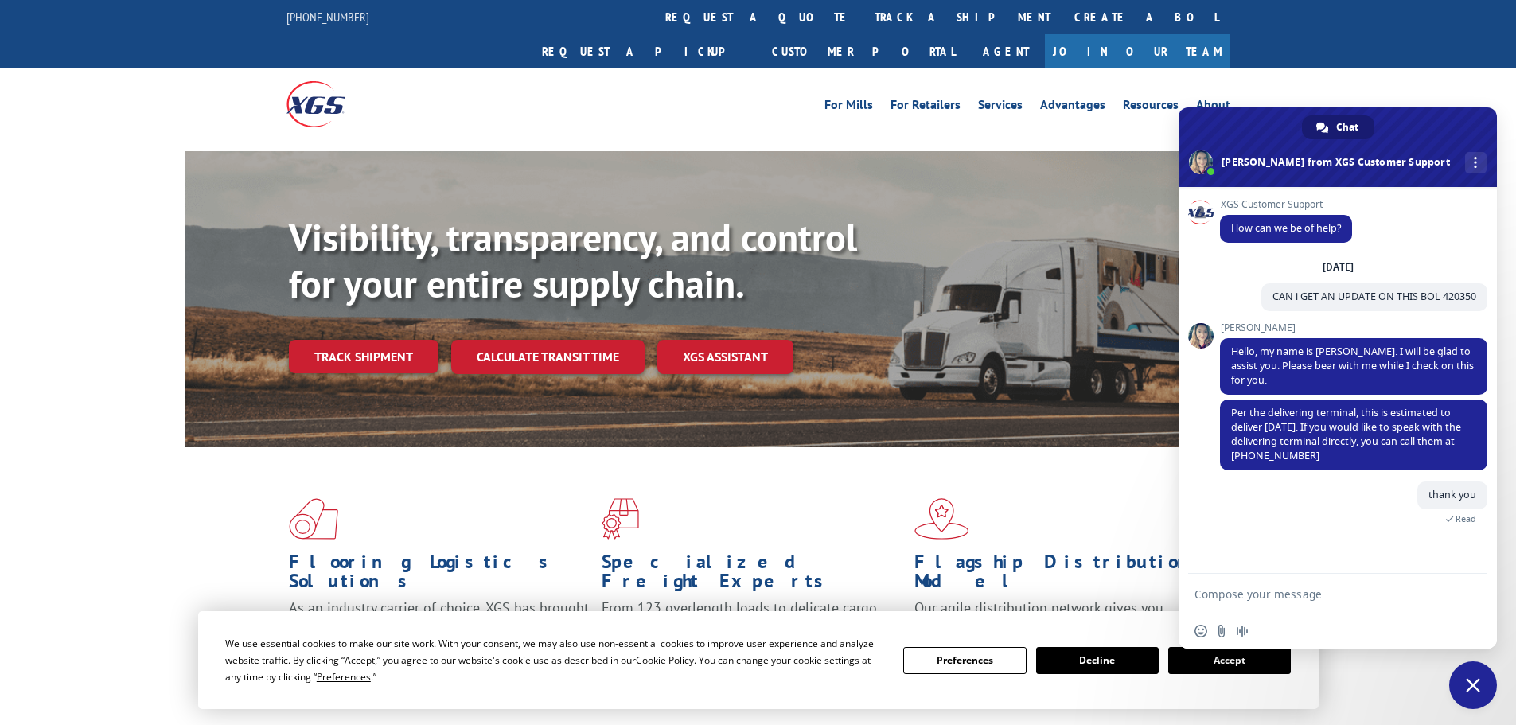
click at [1474, 684] on span "Close chat" at bounding box center [1473, 685] width 14 height 14
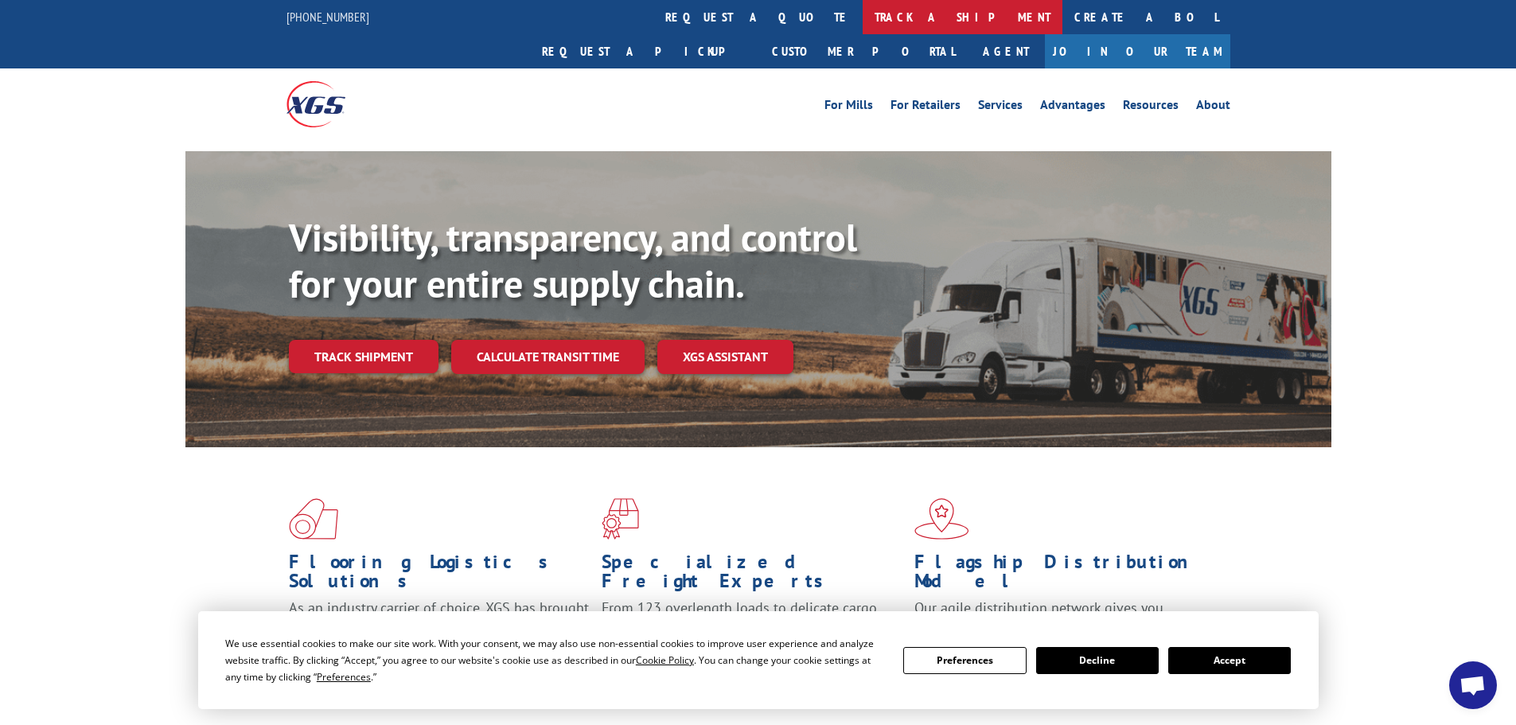
click at [863, 10] on link "track a shipment" at bounding box center [963, 17] width 200 height 34
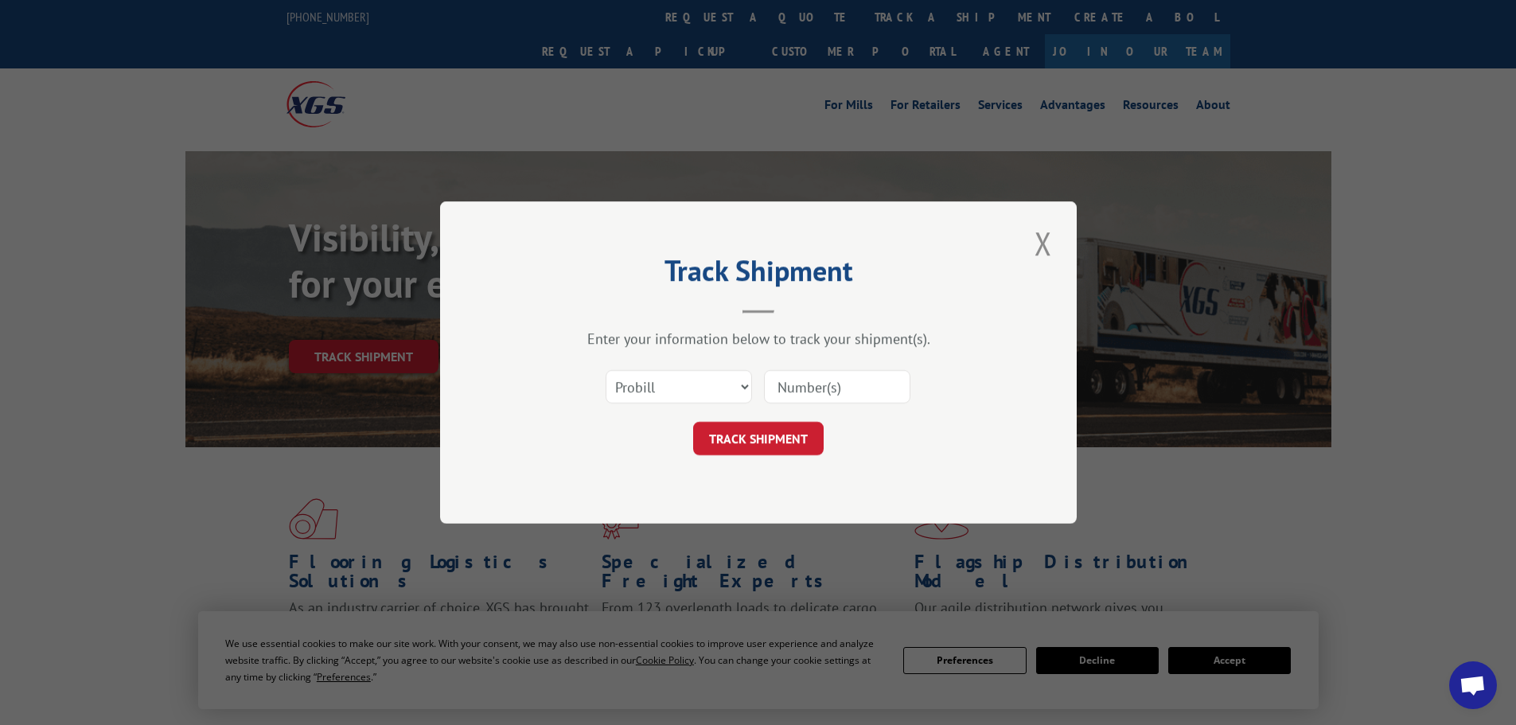
click at [707, 361] on div "Select category... Probill BOL PO" at bounding box center [759, 387] width 478 height 53
click at [706, 392] on select "Select category... Probill BOL PO" at bounding box center [679, 386] width 146 height 33
select select "bol"
click at [606, 370] on select "Select category... Probill BOL PO" at bounding box center [679, 386] width 146 height 33
click at [832, 393] on input at bounding box center [837, 386] width 146 height 33
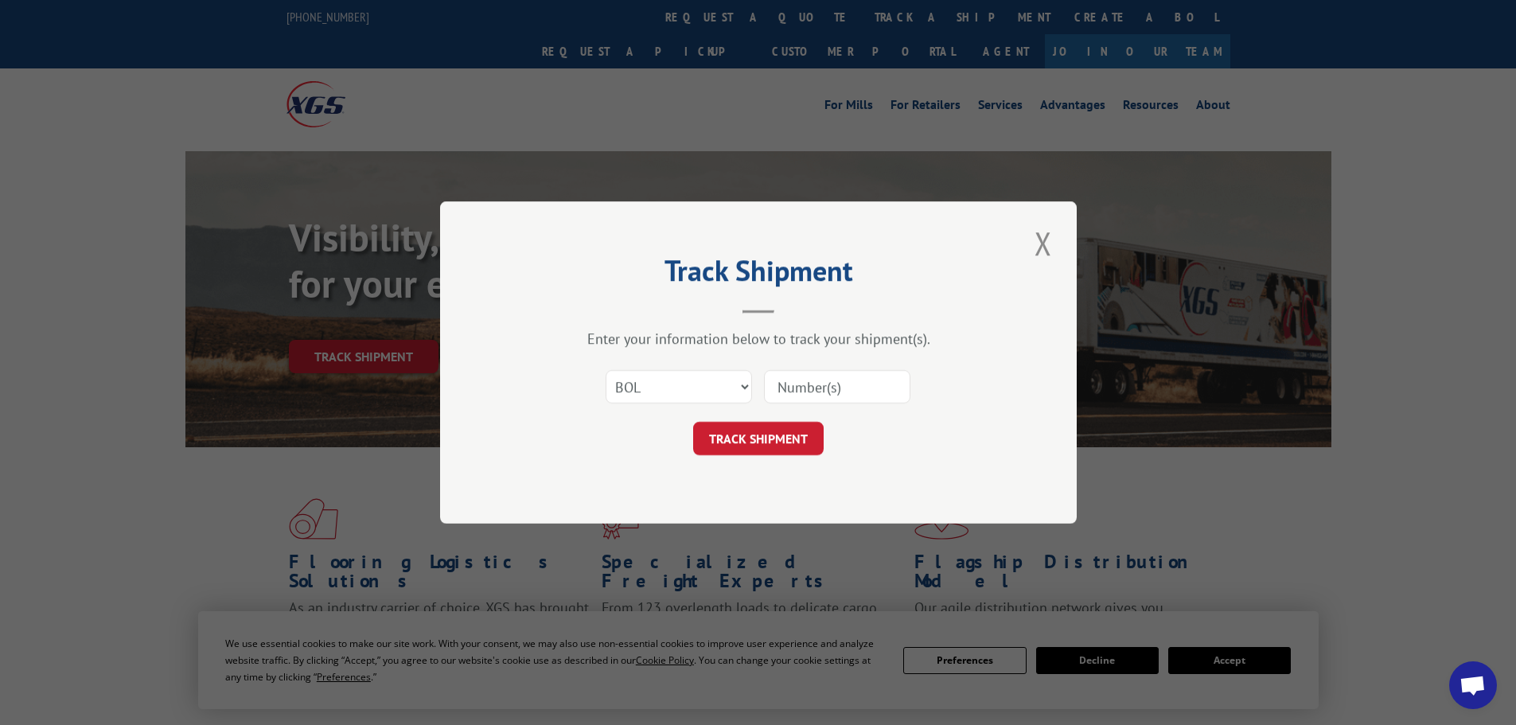
paste input "4904898"
type input "4904898"
drag, startPoint x: 757, startPoint y: 448, endPoint x: 742, endPoint y: 429, distance: 24.4
click at [756, 448] on button "TRACK SHIPMENT" at bounding box center [758, 438] width 131 height 33
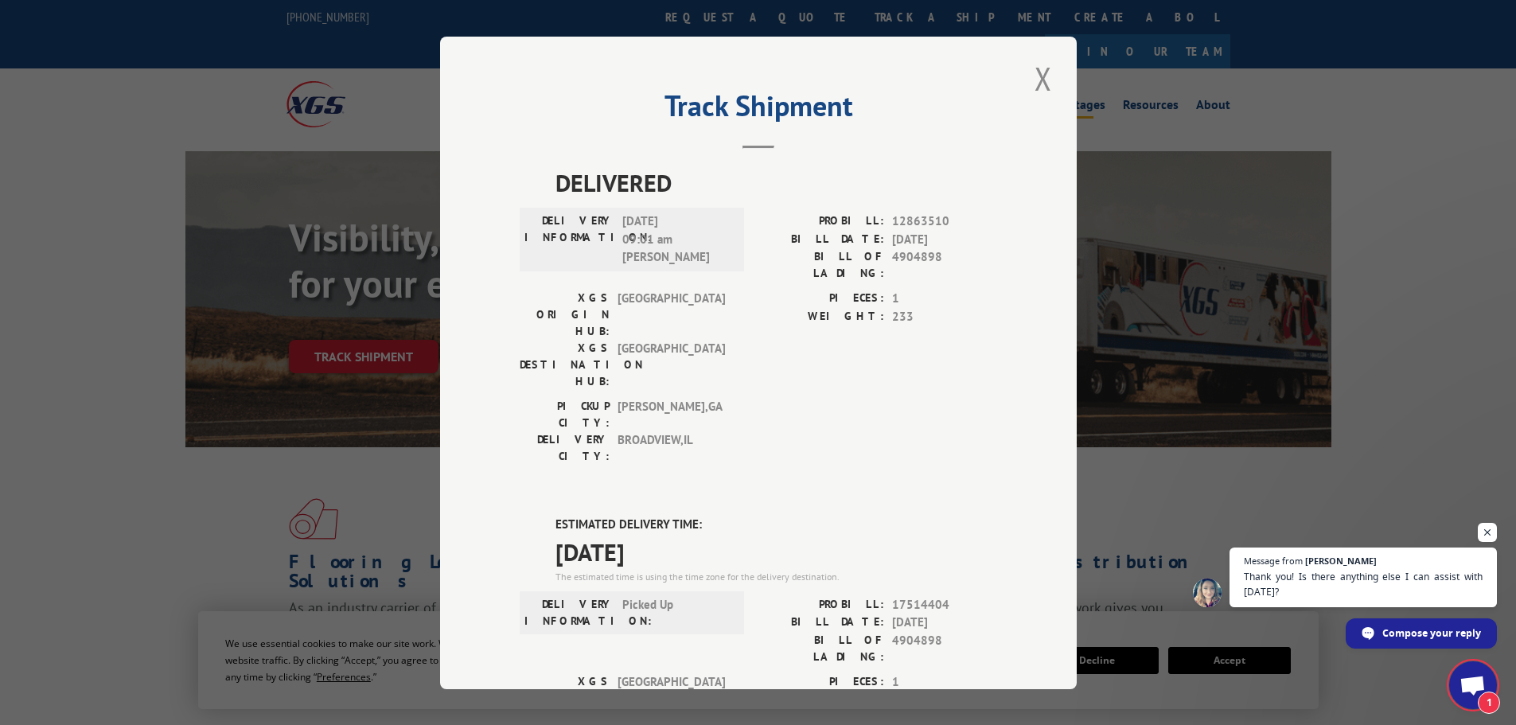
click at [1036, 77] on button "Close modal" at bounding box center [1043, 79] width 27 height 44
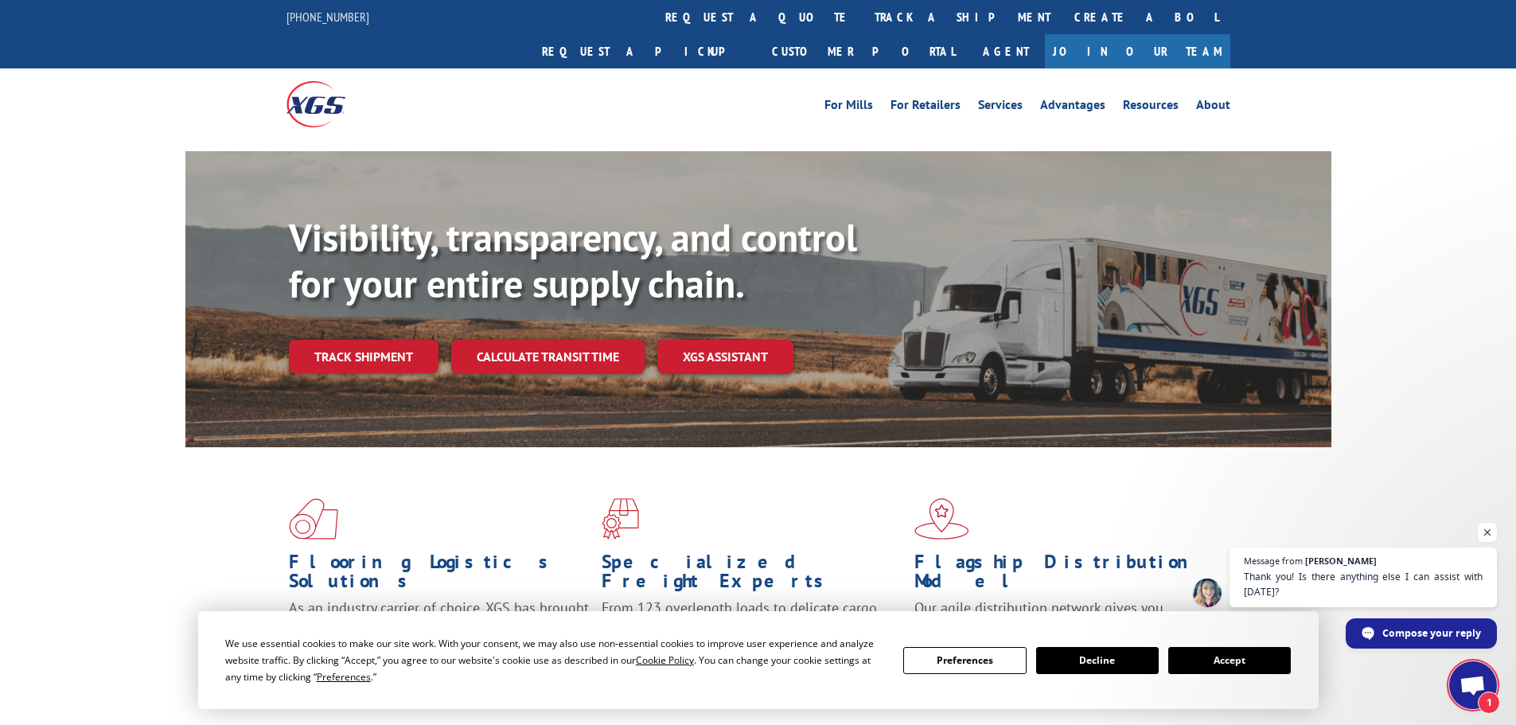
click at [1483, 700] on span "1" at bounding box center [1489, 703] width 22 height 22
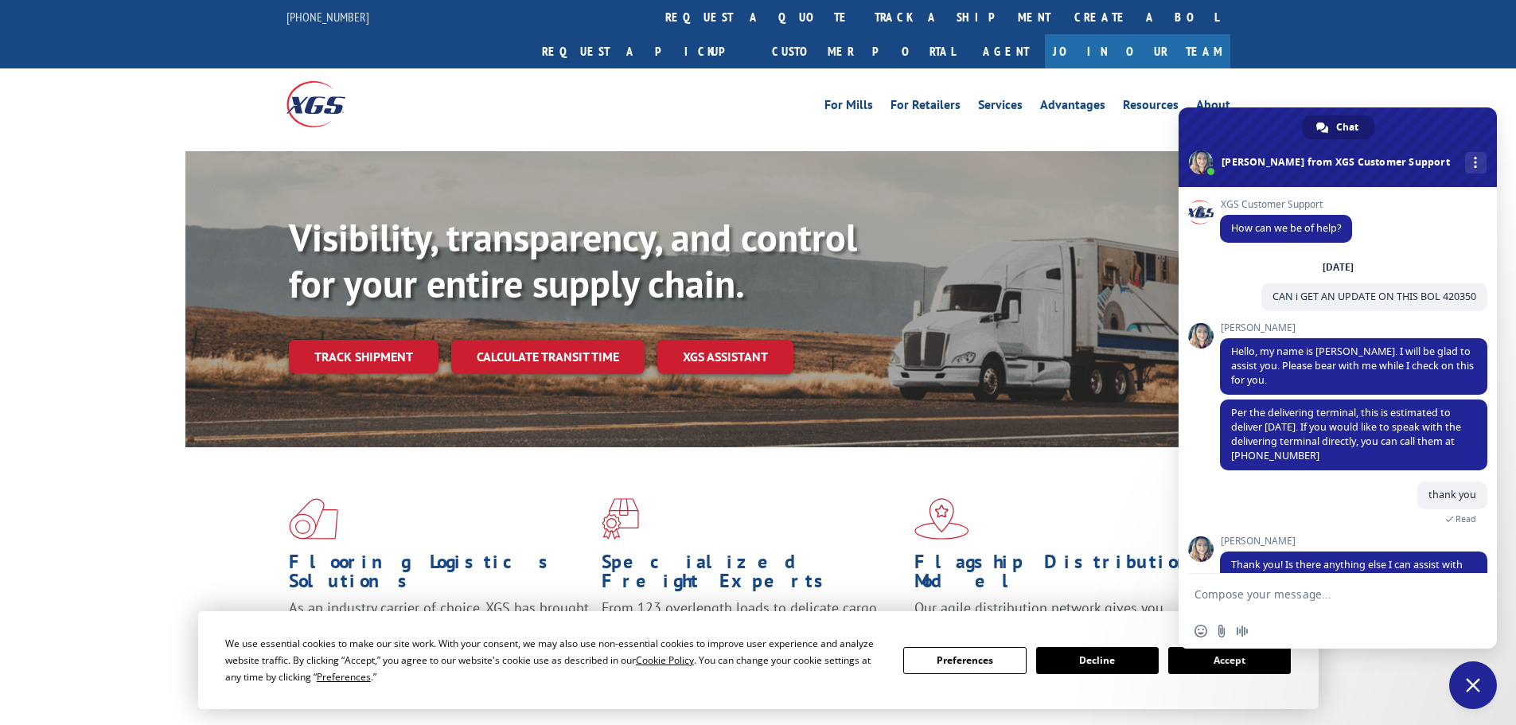
scroll to position [69, 0]
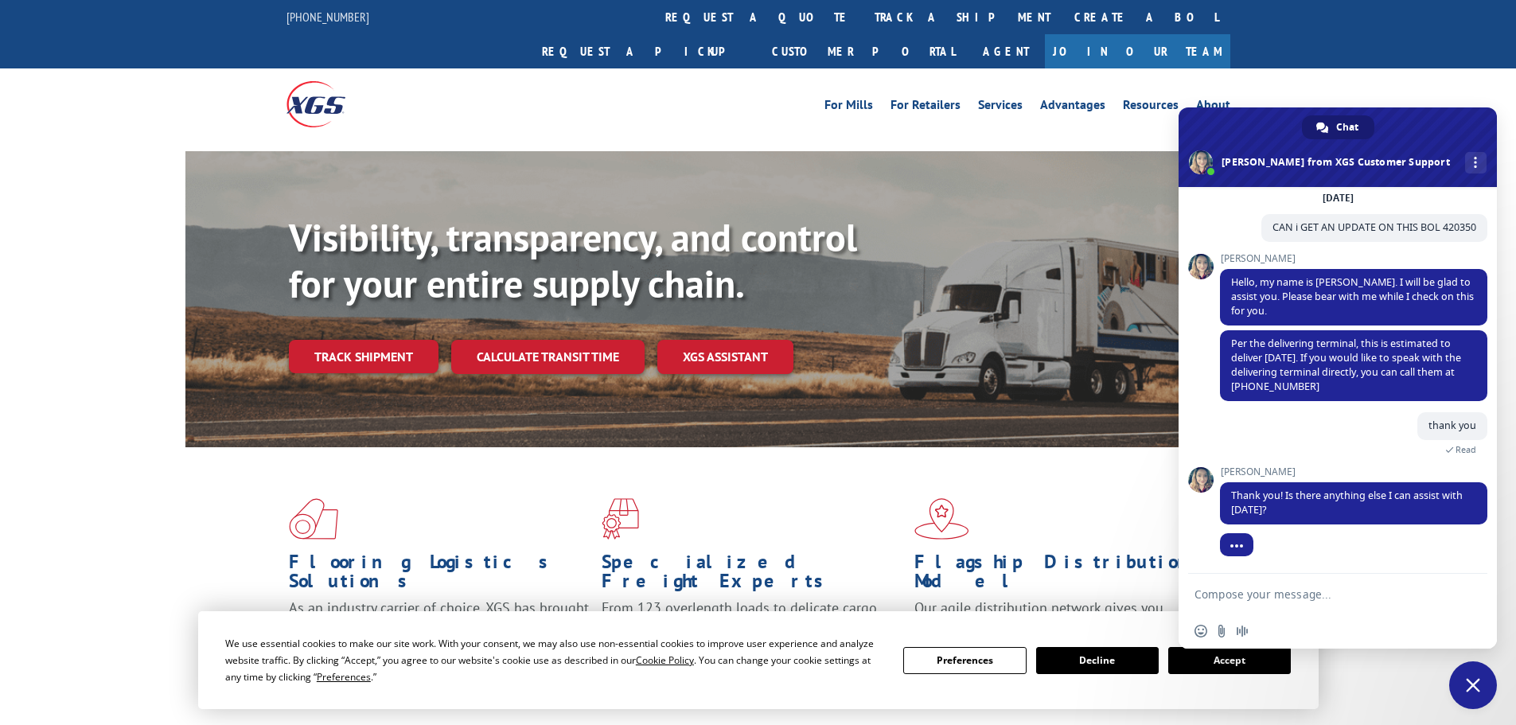
click at [1262, 593] on textarea "Compose your message..." at bounding box center [1322, 594] width 255 height 40
type textarea "nope that was all"
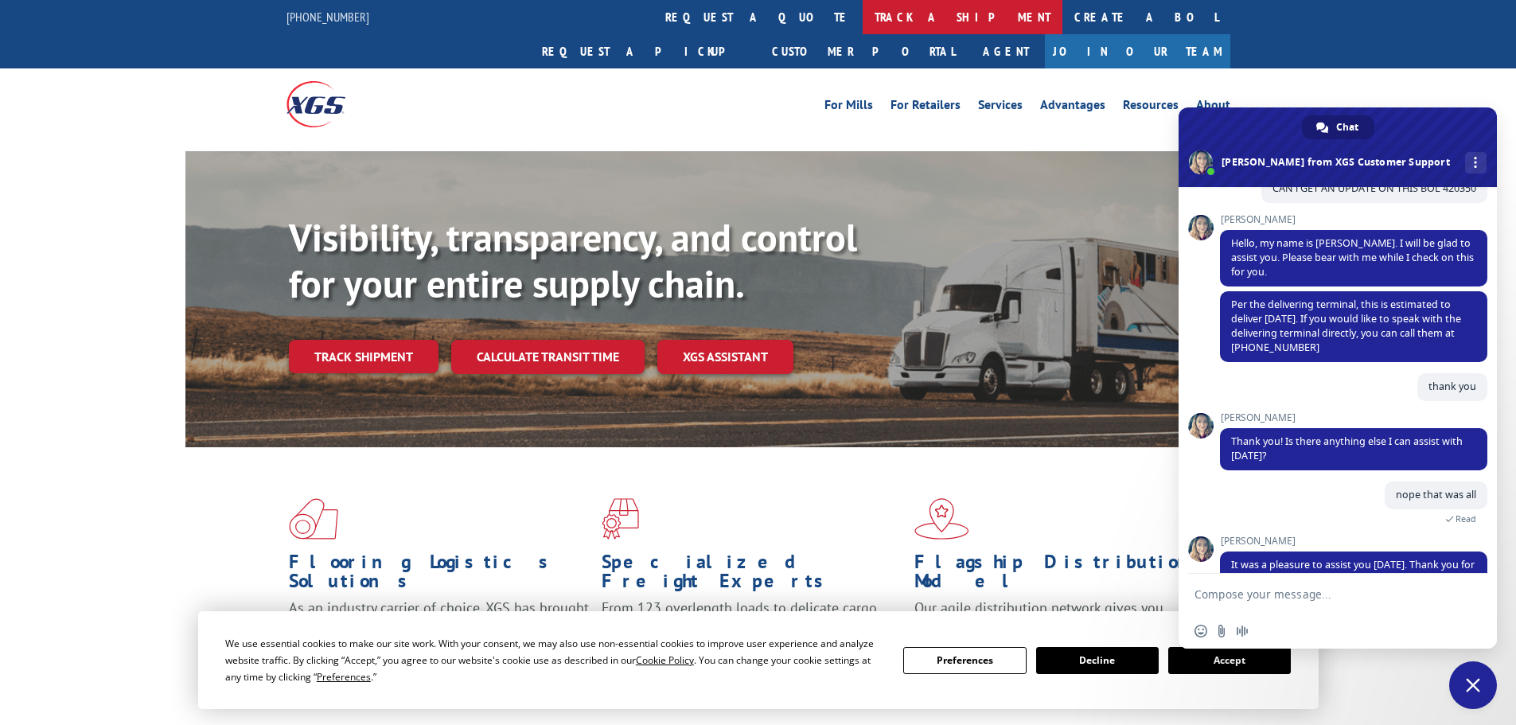
scroll to position [222, 0]
